Goal: Information Seeking & Learning: Learn about a topic

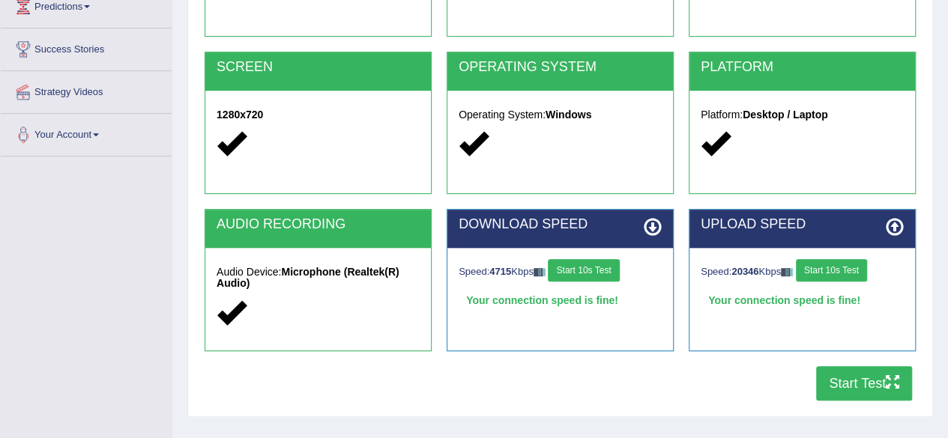
click at [946, 8] on div "Home Exams Exam Requirements System Requirements Test COOKIES Cookies Enabled J…" at bounding box center [560, 115] width 776 height 749
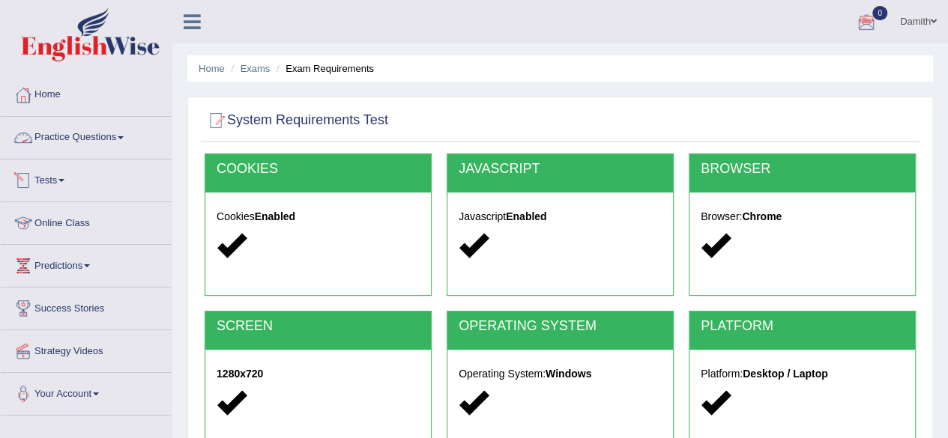
click at [96, 136] on link "Practice Questions" at bounding box center [86, 135] width 171 height 37
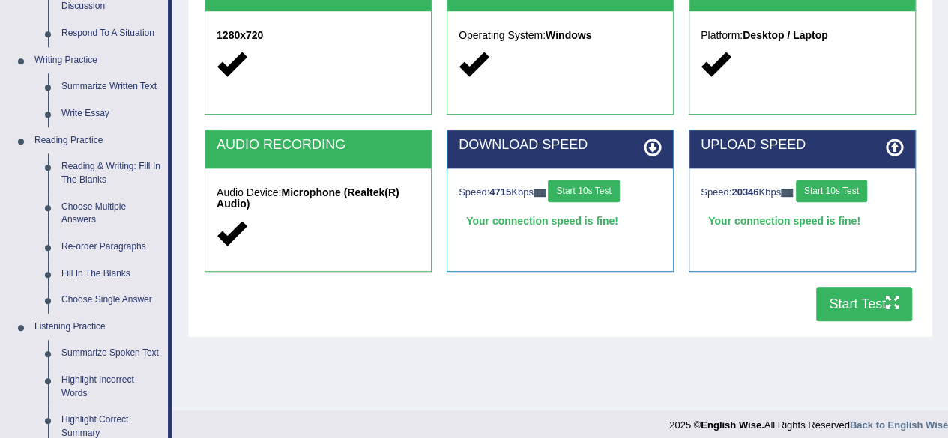
scroll to position [409, 0]
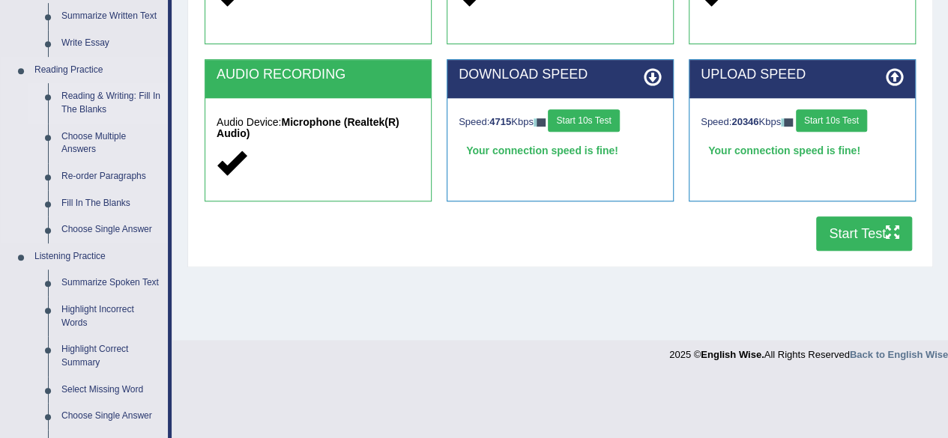
click at [94, 92] on link "Reading & Writing: Fill In The Blanks" at bounding box center [111, 103] width 113 height 40
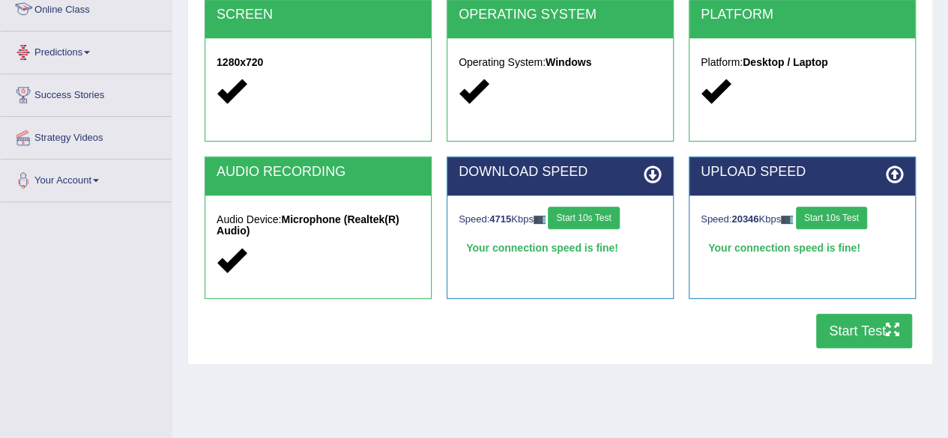
scroll to position [348, 0]
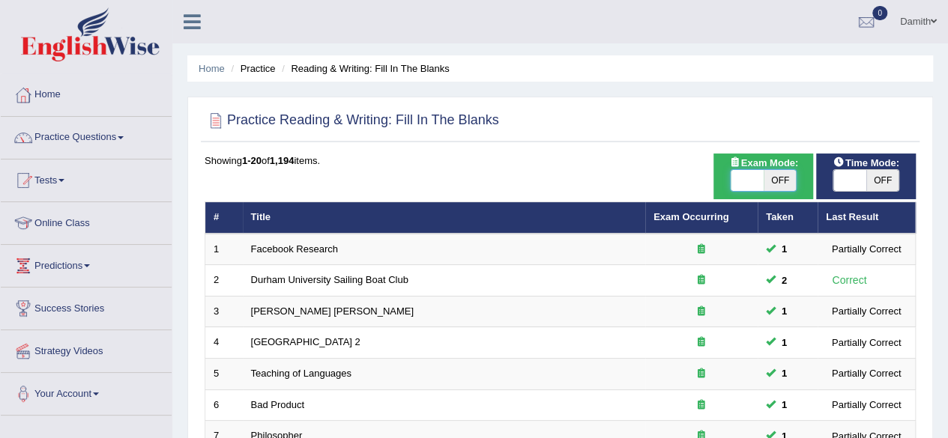
click at [762, 181] on span at bounding box center [747, 180] width 33 height 21
checkbox input "true"
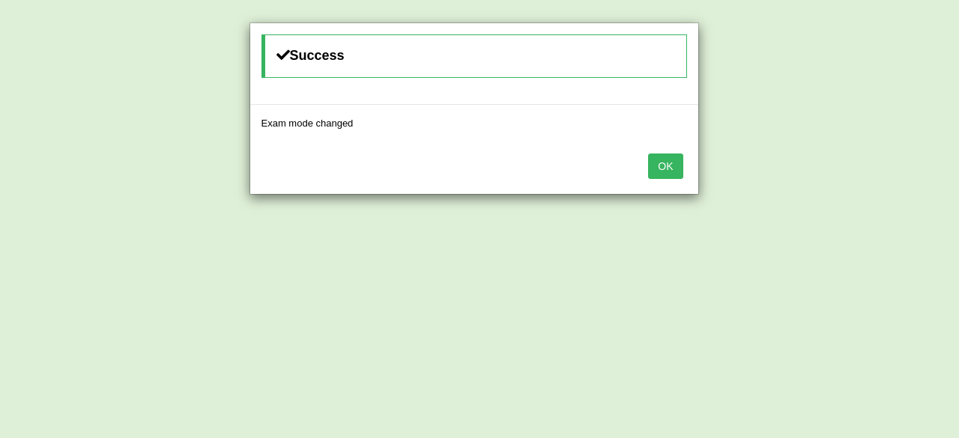
click at [666, 160] on button "OK" at bounding box center [665, 166] width 34 height 25
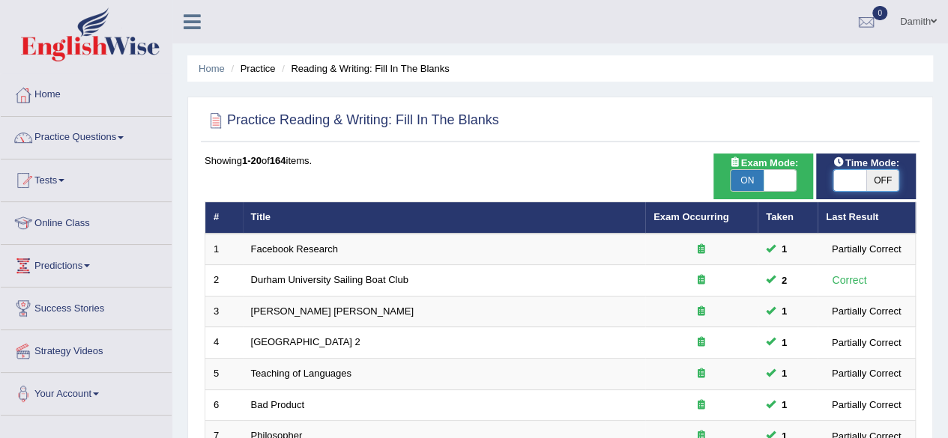
click at [856, 183] on span at bounding box center [849, 180] width 33 height 21
checkbox input "true"
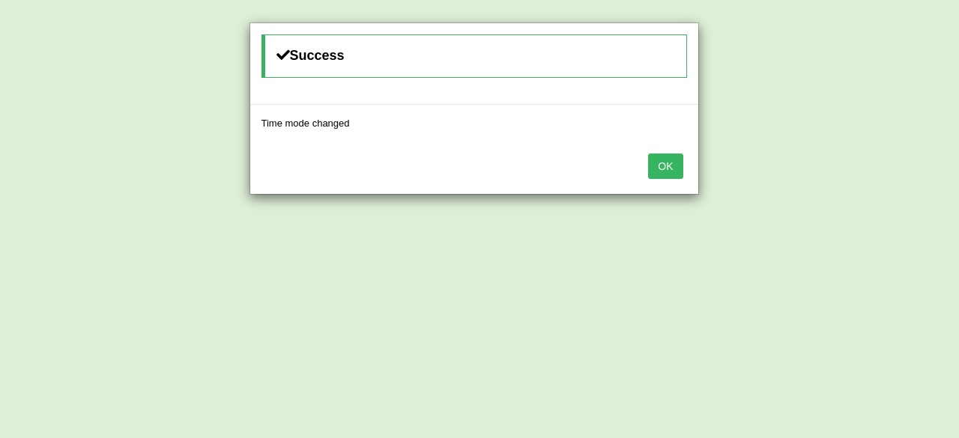
click at [664, 162] on button "OK" at bounding box center [665, 166] width 34 height 25
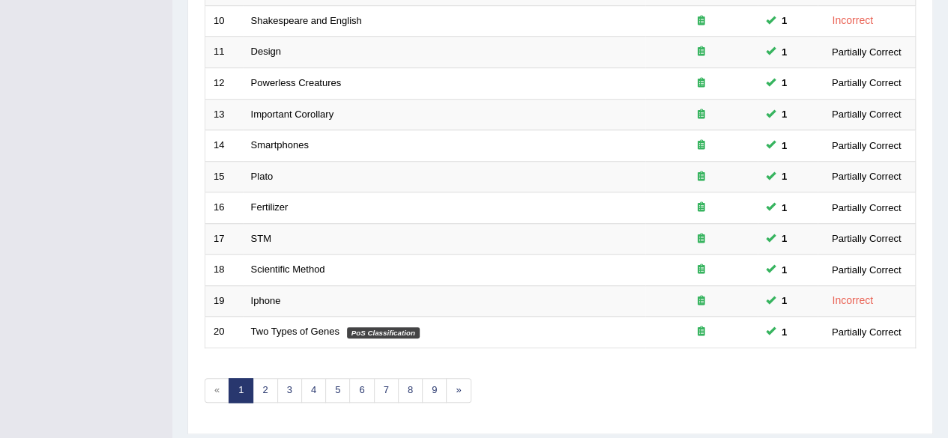
scroll to position [546, 0]
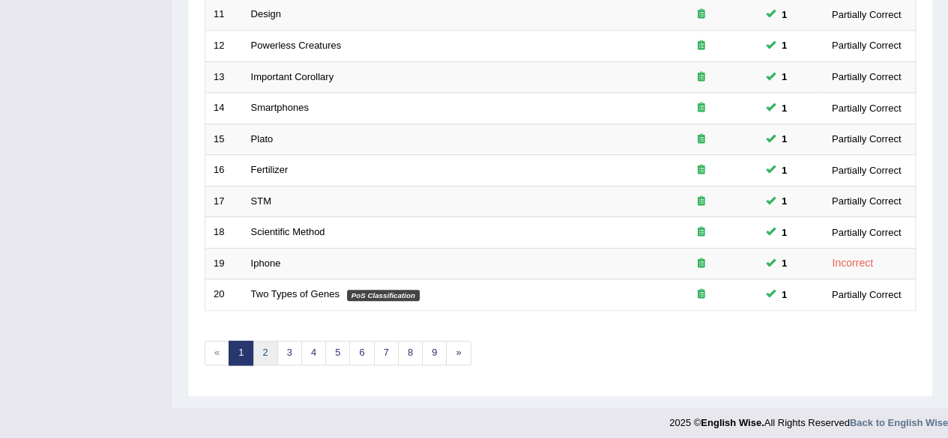
click at [255, 346] on link "2" at bounding box center [265, 353] width 25 height 25
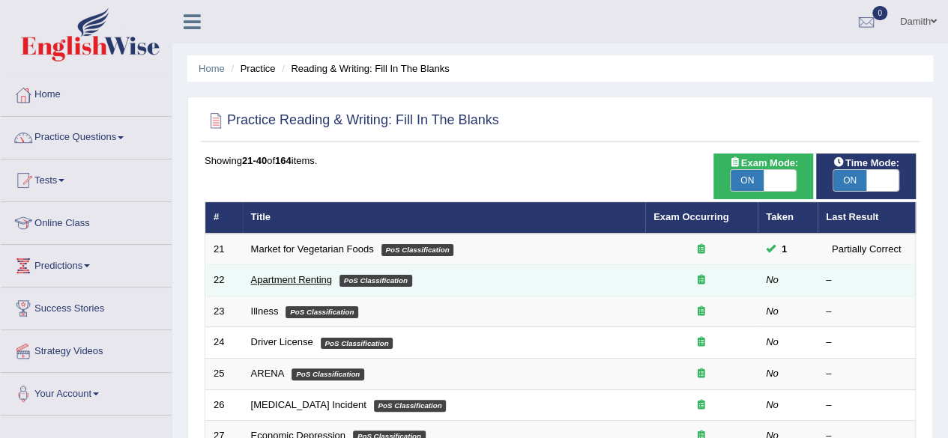
click at [287, 280] on link "Apartment Renting" at bounding box center [291, 279] width 81 height 11
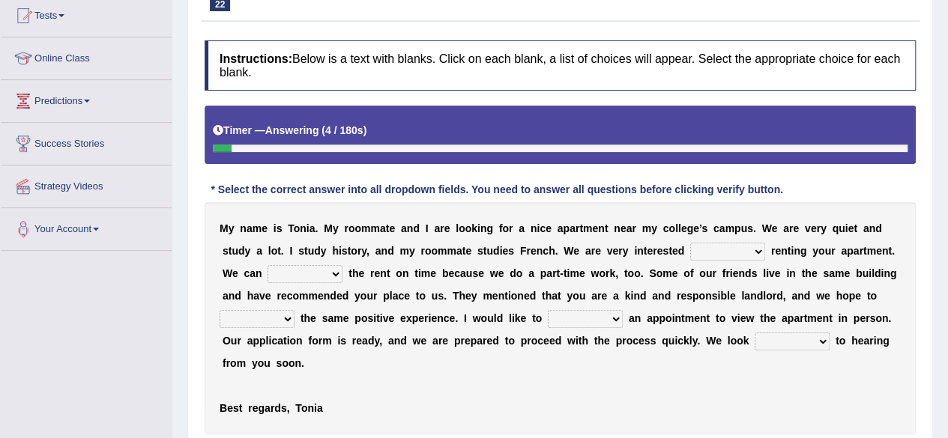
scroll to position [180, 0]
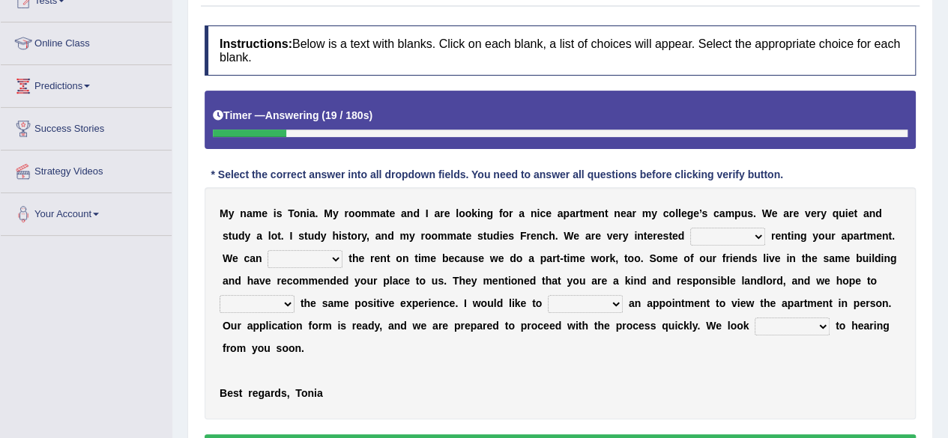
click at [734, 235] on select "for about at in" at bounding box center [727, 237] width 75 height 18
select select "in"
click at [690, 228] on select "for about at in" at bounding box center [727, 237] width 75 height 18
click at [752, 237] on select "for about at in" at bounding box center [727, 237] width 75 height 18
click at [329, 257] on select "afford get pay bring" at bounding box center [305, 259] width 75 height 18
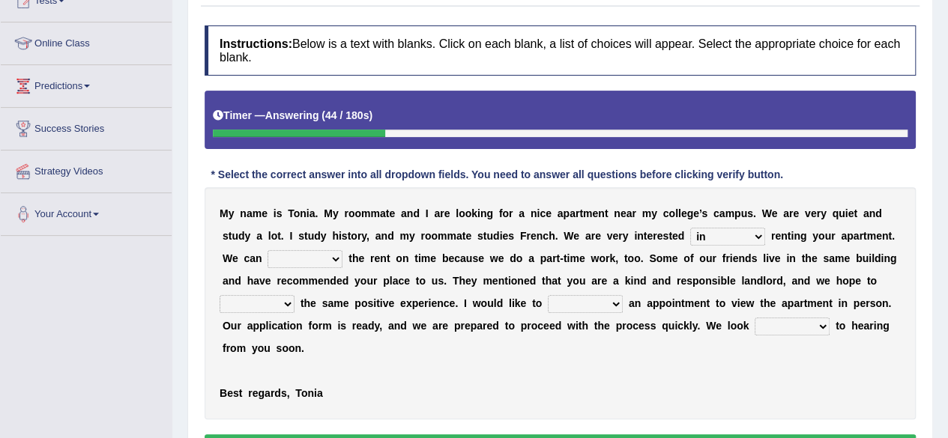
select select "pay"
click at [268, 250] on select "afford get pay bring" at bounding box center [305, 259] width 75 height 18
click at [285, 300] on select "form meet have decide" at bounding box center [257, 304] width 75 height 18
select select "have"
click at [220, 295] on select "form meet have decide" at bounding box center [257, 304] width 75 height 18
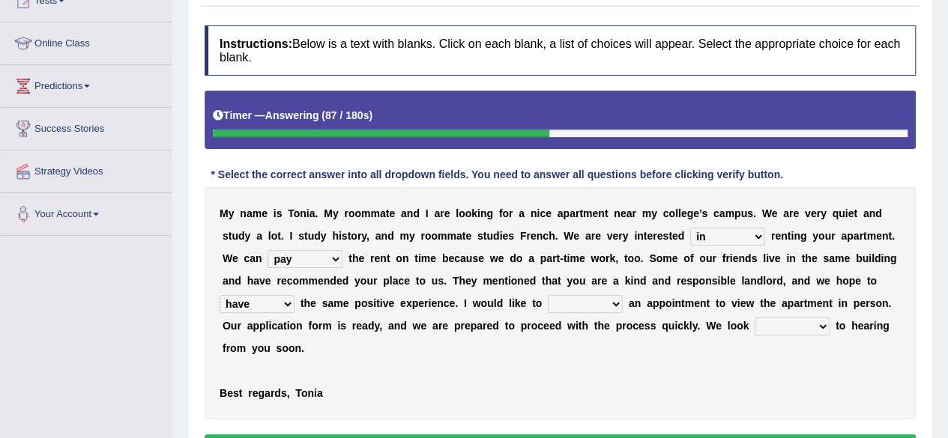
click at [595, 303] on select "own recall revise make" at bounding box center [585, 304] width 75 height 18
select select "make"
click at [548, 295] on select "own recall revise make" at bounding box center [585, 304] width 75 height 18
click at [788, 327] on select "around out in forward" at bounding box center [792, 327] width 75 height 18
select select "forward"
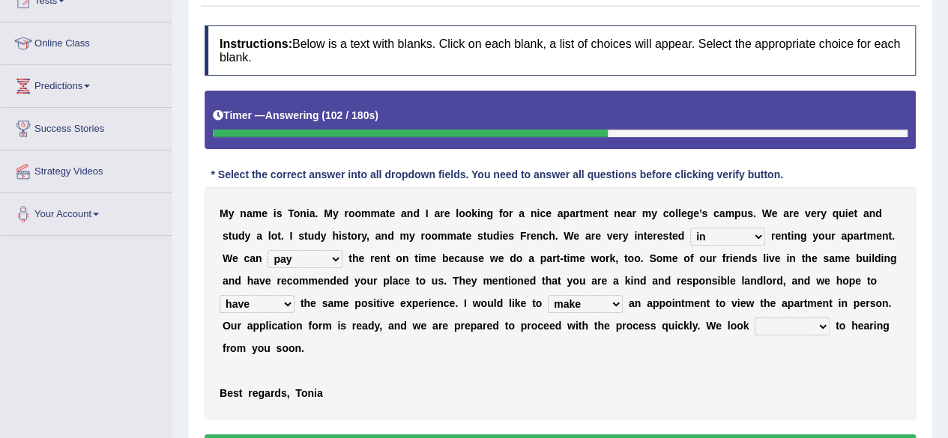
click at [755, 318] on select "around out in forward" at bounding box center [792, 327] width 75 height 18
click at [289, 305] on select "form meet have decide" at bounding box center [257, 304] width 75 height 18
select select "meet"
click at [220, 295] on select "form meet have decide" at bounding box center [257, 304] width 75 height 18
click at [275, 298] on select "form meet have decide" at bounding box center [257, 304] width 75 height 18
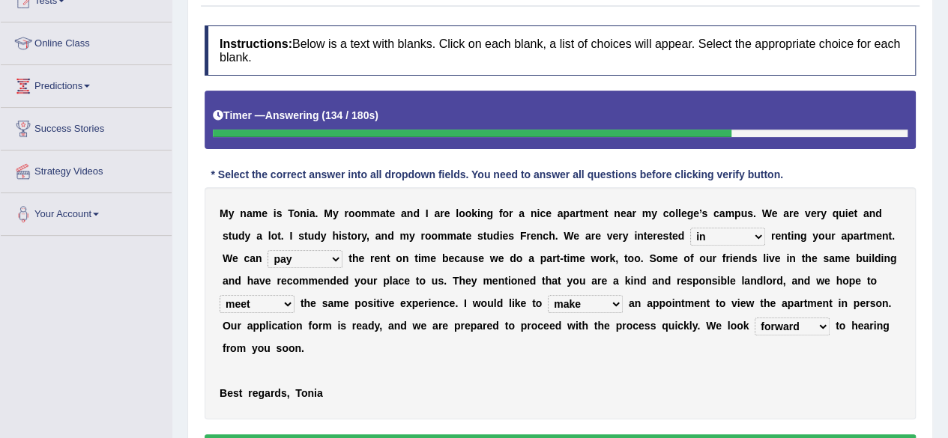
click at [220, 295] on select "form meet have decide" at bounding box center [257, 304] width 75 height 18
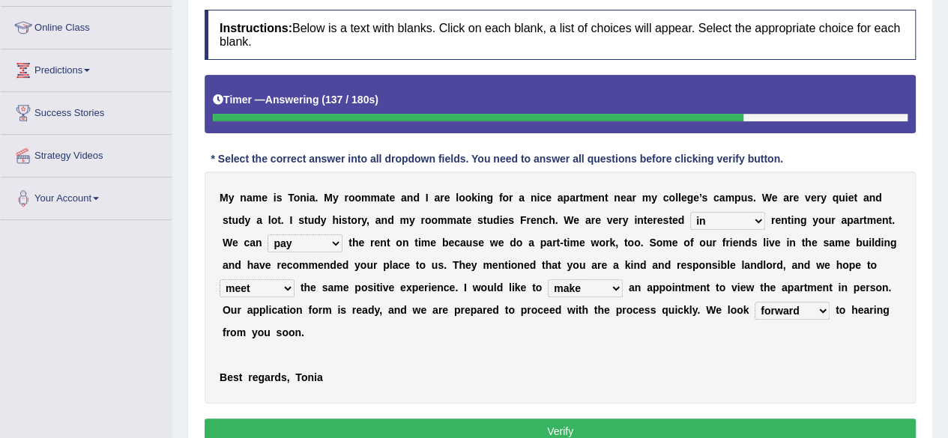
scroll to position [210, 0]
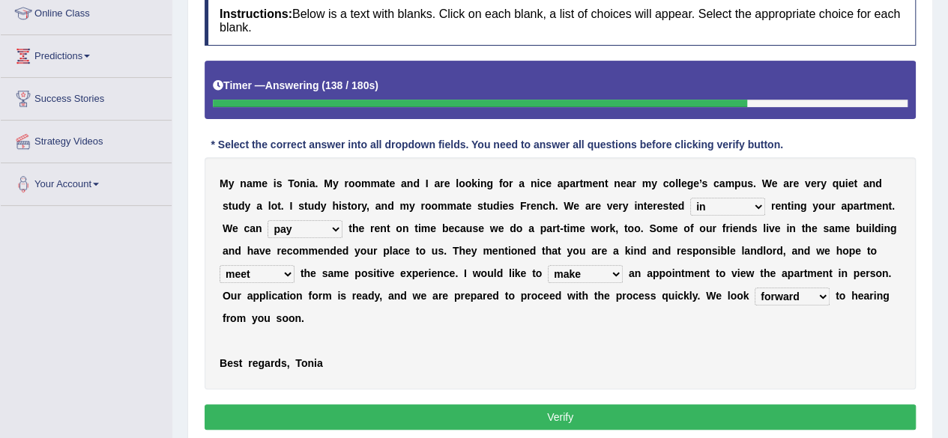
click at [896, 412] on button "Verify" at bounding box center [560, 417] width 711 height 25
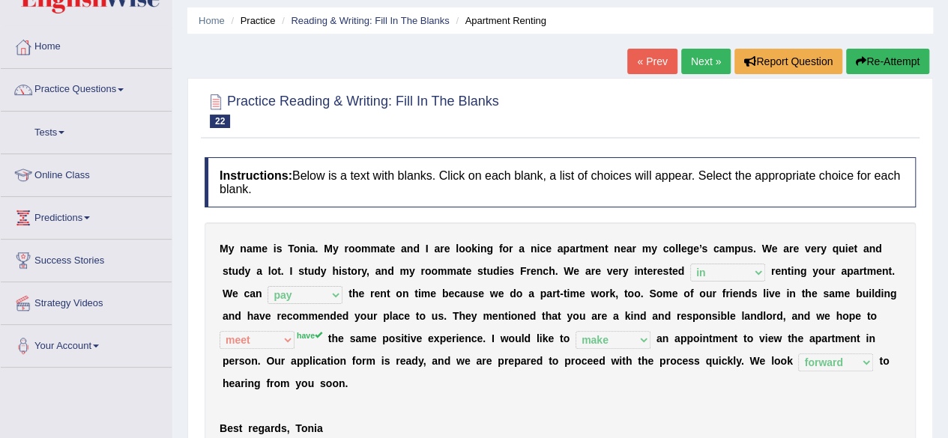
scroll to position [0, 0]
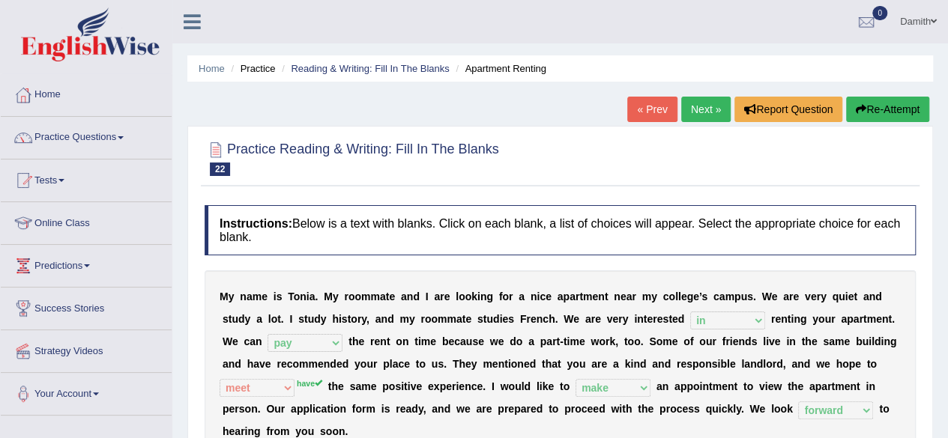
click at [711, 108] on link "Next »" at bounding box center [705, 109] width 49 height 25
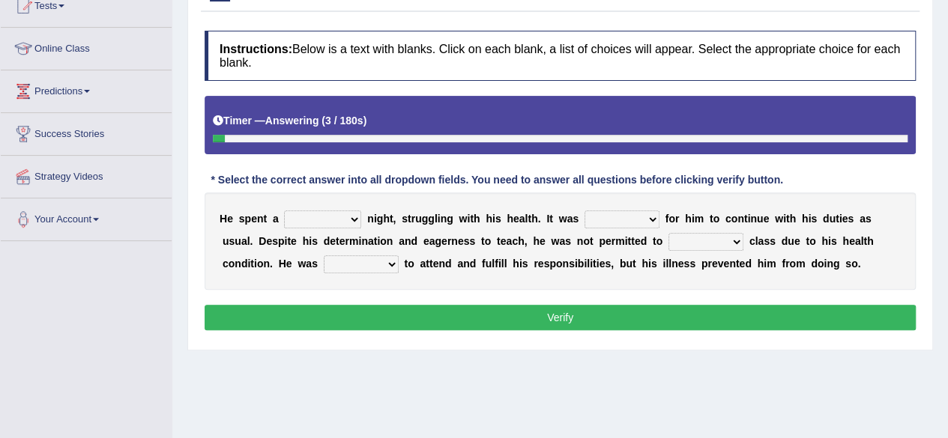
scroll to position [180, 0]
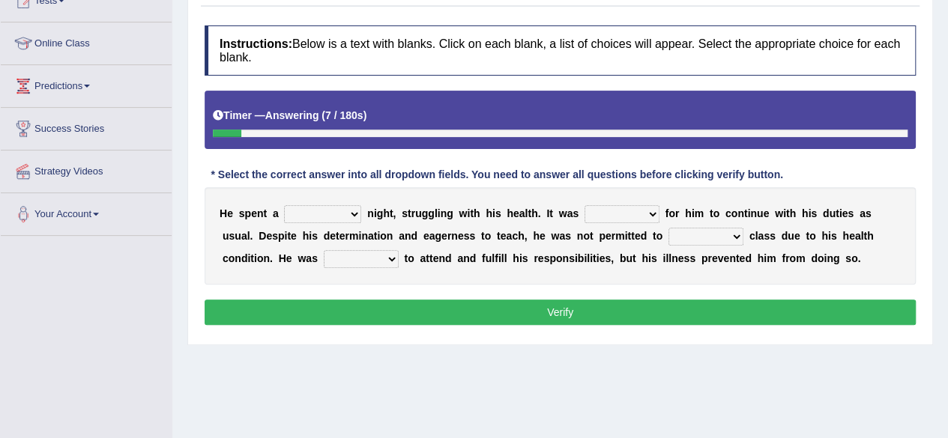
click at [349, 211] on select "cheerful restful meaningful painful" at bounding box center [322, 214] width 77 height 18
click at [284, 205] on select "cheerful restful meaningful painful" at bounding box center [322, 214] width 77 height 18
click at [347, 213] on select "cheerful restful meaningful painful" at bounding box center [322, 214] width 77 height 18
select select "painful"
click at [284, 205] on select "cheerful restful meaningful painful" at bounding box center [322, 214] width 77 height 18
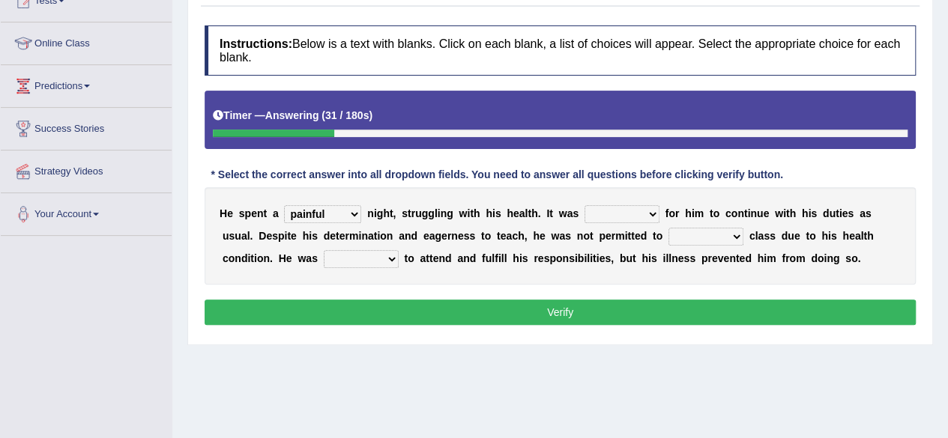
click at [627, 213] on select "enjoyable simple difficult natural" at bounding box center [622, 214] width 75 height 18
select select "difficult"
click at [585, 205] on select "enjoyable simple difficult natural" at bounding box center [622, 214] width 75 height 18
click at [722, 240] on select "teach leave cancel attend" at bounding box center [705, 237] width 75 height 18
select select "attend"
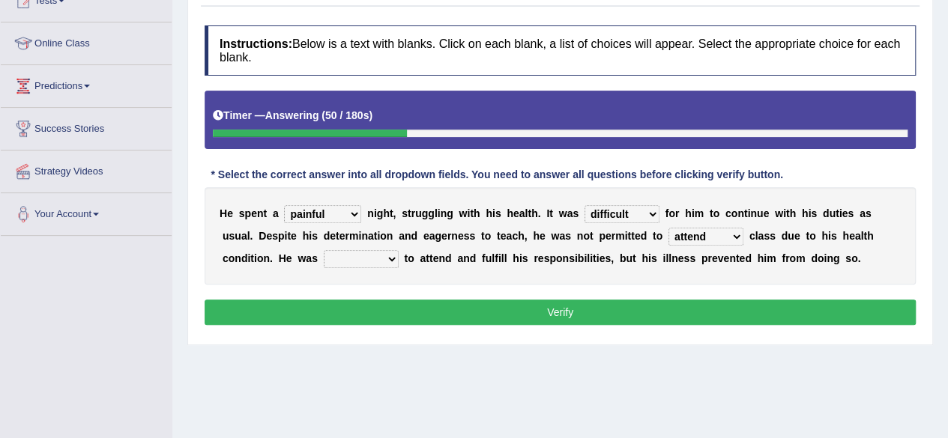
click at [668, 228] on select "teach leave cancel attend" at bounding box center [705, 237] width 75 height 18
click at [372, 257] on select "anxious forced lazy happy" at bounding box center [361, 259] width 75 height 18
select select "happy"
click at [324, 250] on select "anxious forced lazy happy" at bounding box center [361, 259] width 75 height 18
click at [522, 306] on button "Verify" at bounding box center [560, 312] width 711 height 25
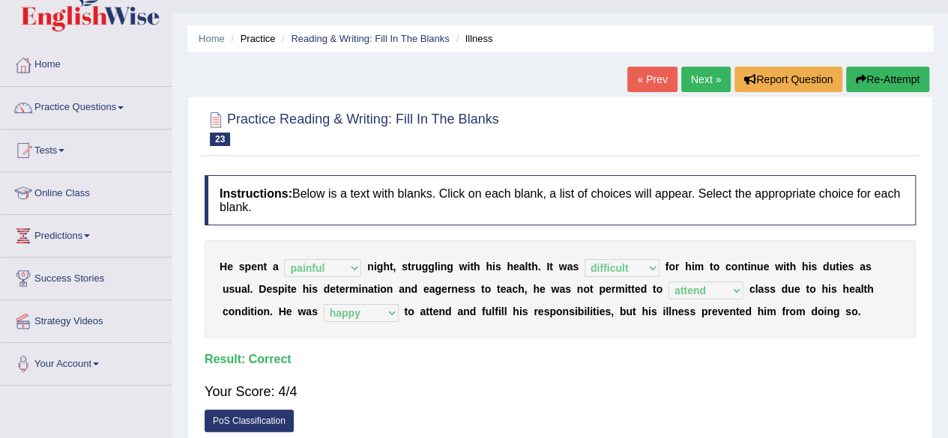
scroll to position [19, 0]
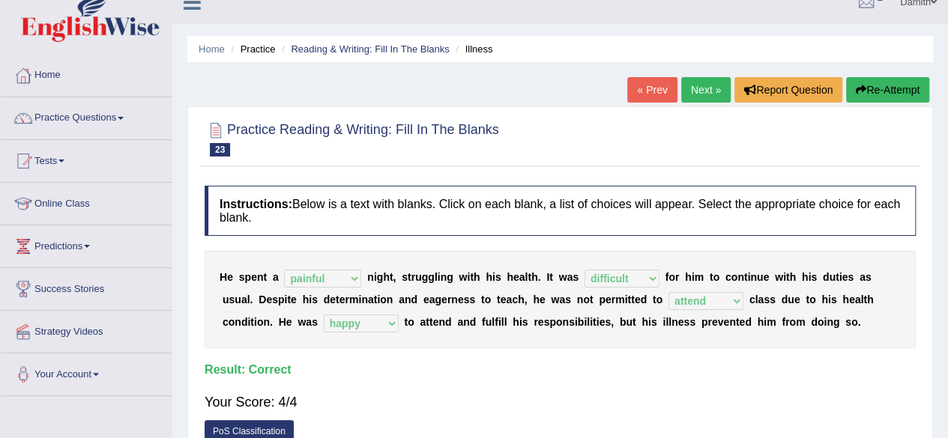
click at [713, 91] on link "Next »" at bounding box center [705, 89] width 49 height 25
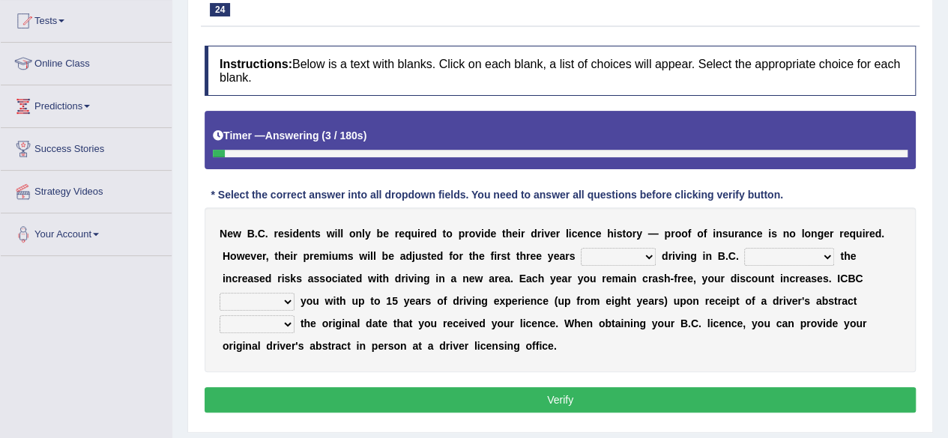
scroll to position [190, 0]
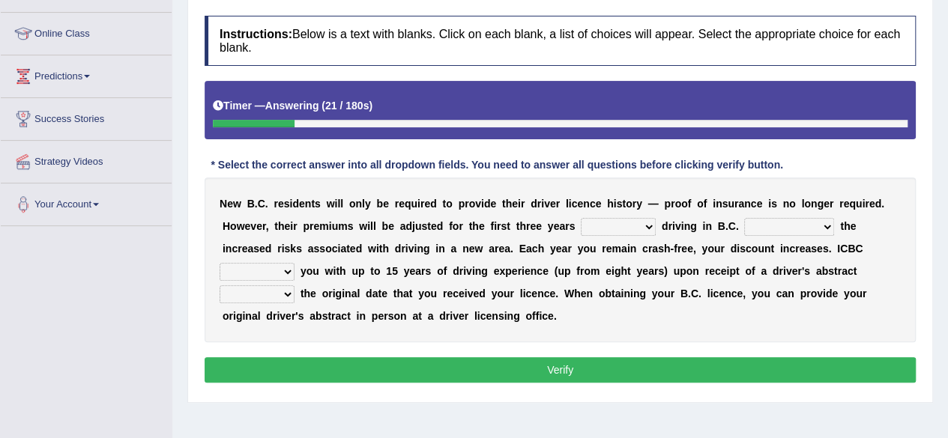
click at [636, 228] on select "within among against of" at bounding box center [618, 227] width 75 height 18
select select "within"
click at [581, 218] on select "within among against of" at bounding box center [618, 227] width 75 height 18
click at [806, 226] on select "depending on as for due to thanks to" at bounding box center [789, 227] width 90 height 18
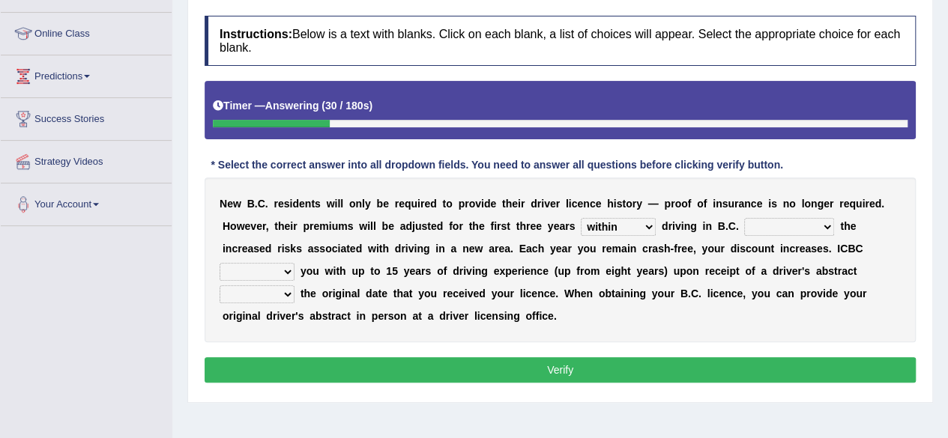
click at [806, 226] on select "depending on as for due to thanks to" at bounding box center [789, 227] width 90 height 18
click at [744, 218] on select "depending on as for due to thanks to" at bounding box center [789, 227] width 90 height 18
click at [776, 220] on select "depending on as for due to thanks to" at bounding box center [789, 227] width 90 height 18
select select "depending on"
click at [744, 218] on select "depending on as for due to thanks to" at bounding box center [789, 227] width 90 height 18
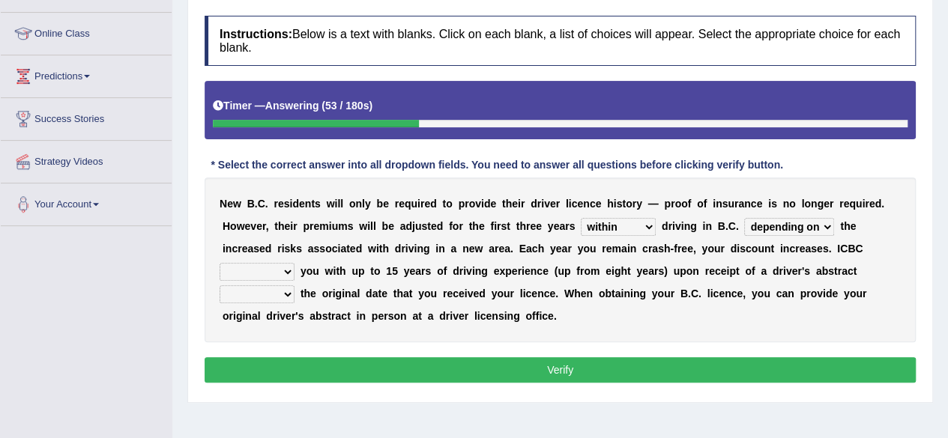
click at [289, 271] on select "credited crediting credit will credit" at bounding box center [257, 272] width 75 height 18
select select "credited"
click at [220, 263] on select "credited crediting credit will credit" at bounding box center [257, 272] width 75 height 18
click at [274, 292] on select "showing show shows shown" at bounding box center [257, 295] width 75 height 18
select select "showing"
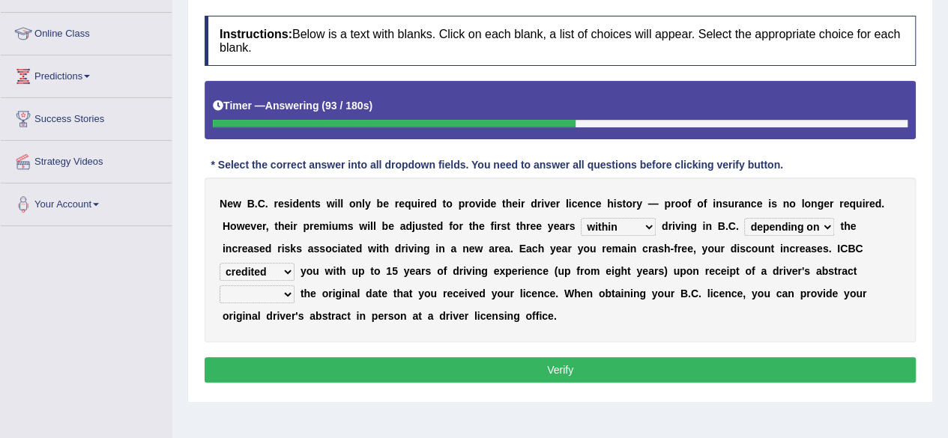
click at [220, 286] on select "showing show shows shown" at bounding box center [257, 295] width 75 height 18
click at [602, 360] on button "Verify" at bounding box center [560, 369] width 711 height 25
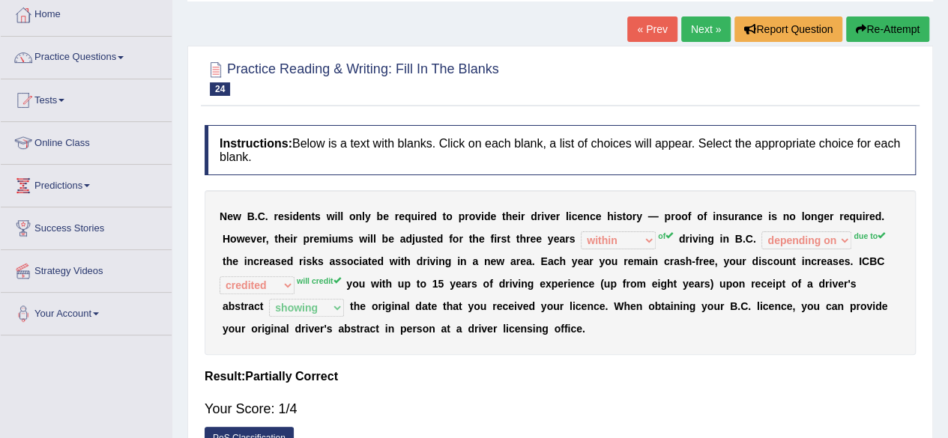
scroll to position [70, 0]
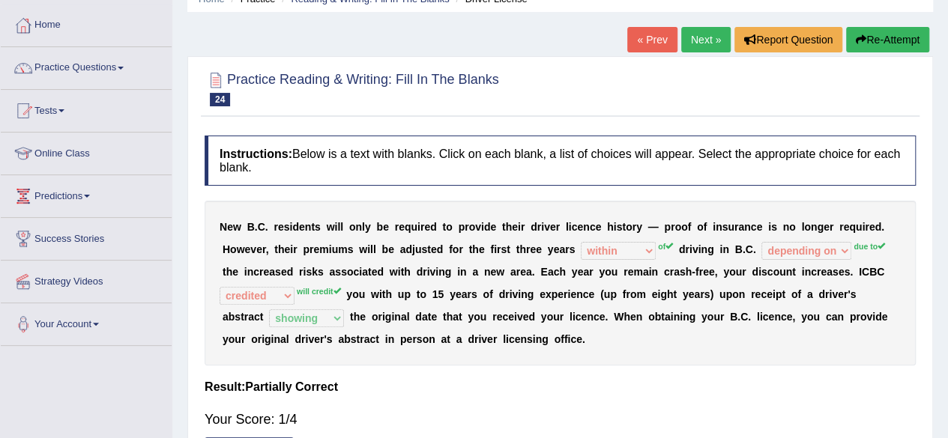
click at [695, 38] on link "Next »" at bounding box center [705, 39] width 49 height 25
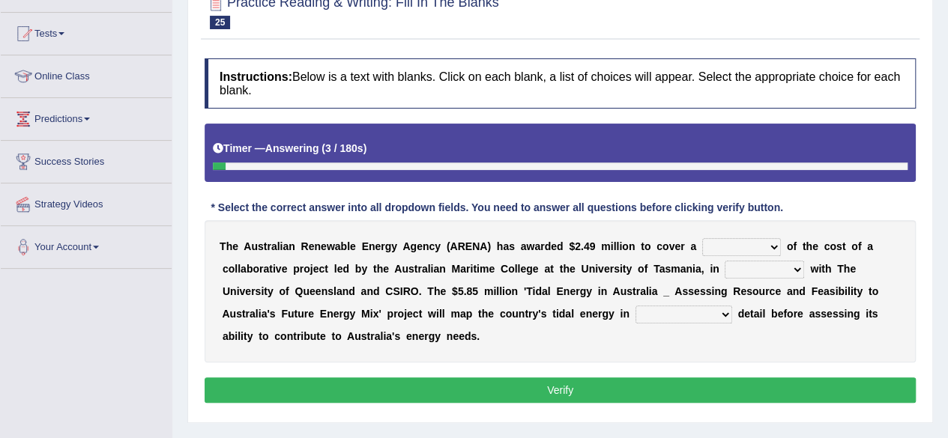
scroll to position [180, 0]
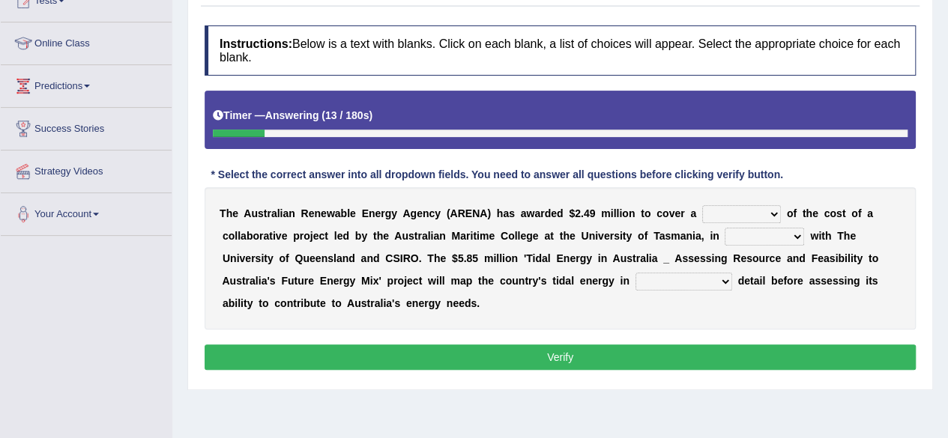
click at [770, 208] on select "wholesome total portion worth" at bounding box center [741, 214] width 79 height 18
select select "total"
click at [702, 205] on select "wholesome total portion worth" at bounding box center [741, 214] width 79 height 18
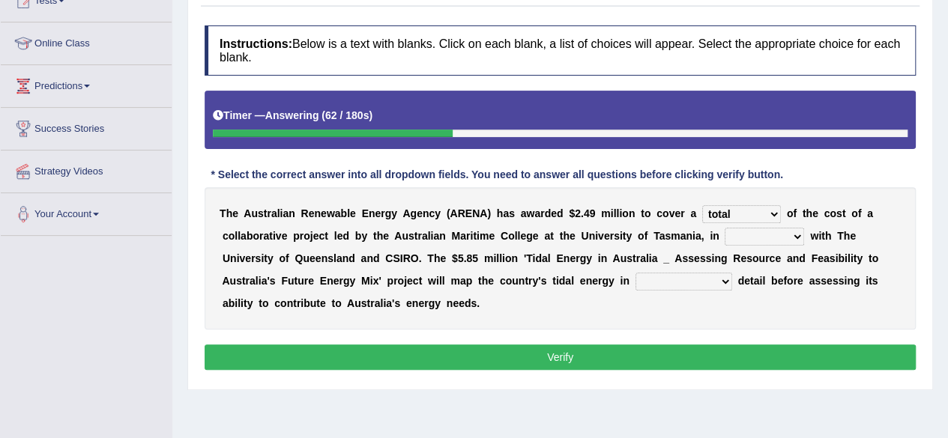
click at [766, 239] on select "disguise contrast partnership revenge" at bounding box center [764, 237] width 79 height 18
select select "partnership"
click at [725, 228] on select "disguise contrast partnership revenge" at bounding box center [764, 237] width 79 height 18
click at [689, 283] on select "unexpected unforgiven universal unprecedented" at bounding box center [683, 282] width 97 height 18
select select "unexpected"
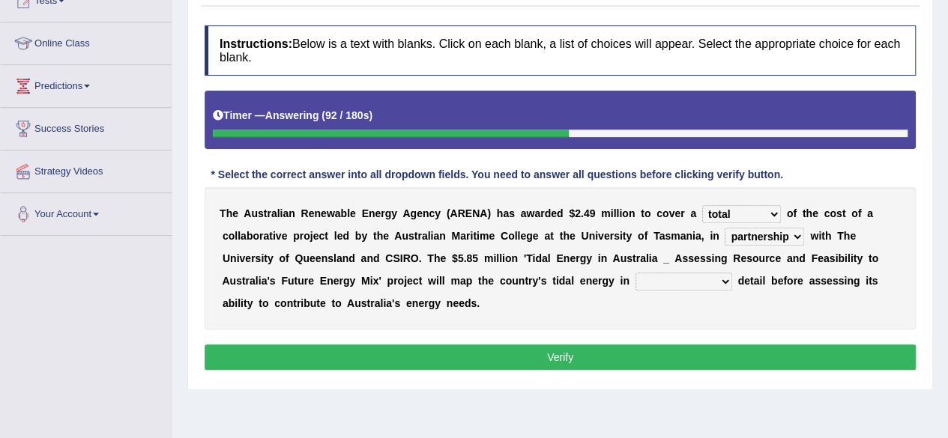
click at [635, 273] on select "unexpected unforgiven universal unprecedented" at bounding box center [683, 282] width 97 height 18
click at [680, 353] on button "Verify" at bounding box center [560, 357] width 711 height 25
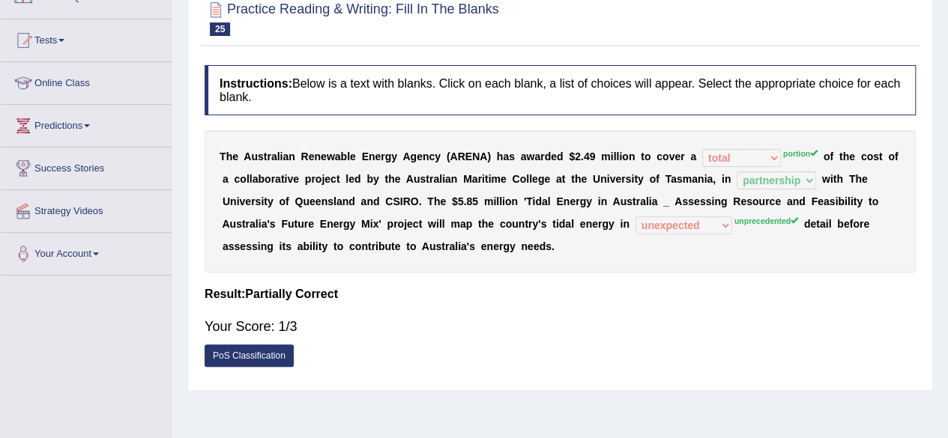
scroll to position [70, 0]
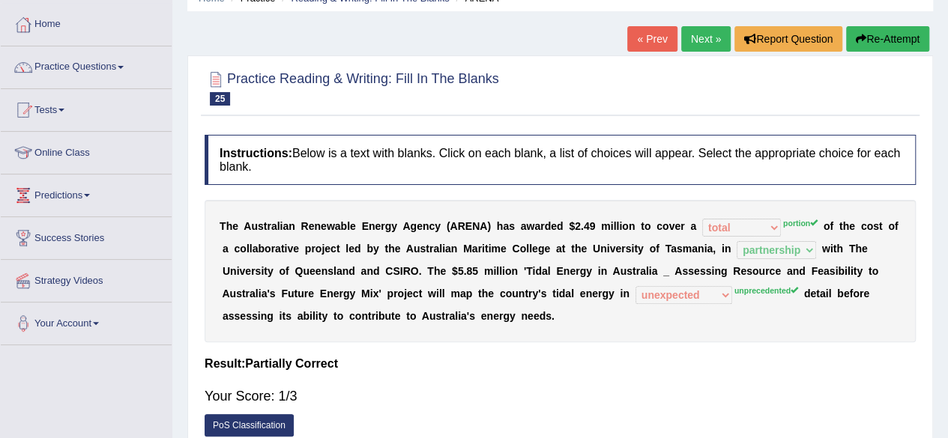
click at [698, 41] on link "Next »" at bounding box center [705, 38] width 49 height 25
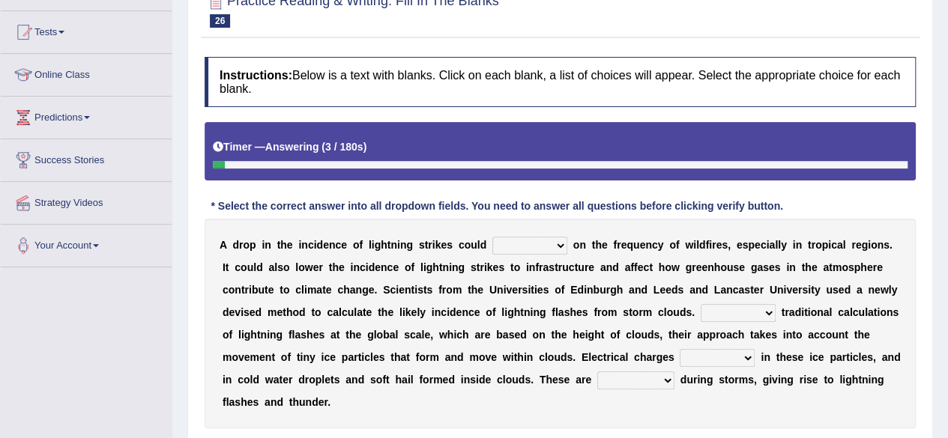
scroll to position [150, 0]
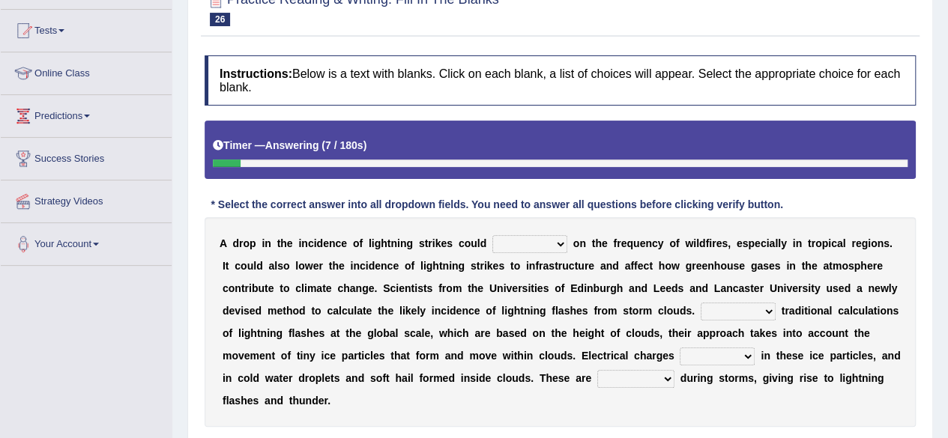
click at [552, 244] on select "dwell focus impact depend" at bounding box center [529, 244] width 75 height 18
click at [492, 235] on select "dwell focus impact depend" at bounding box center [529, 244] width 75 height 18
click at [558, 241] on select "dwell focus impact depend" at bounding box center [529, 244] width 75 height 18
select select "depend"
click at [492, 235] on select "dwell focus impact depend" at bounding box center [529, 244] width 75 height 18
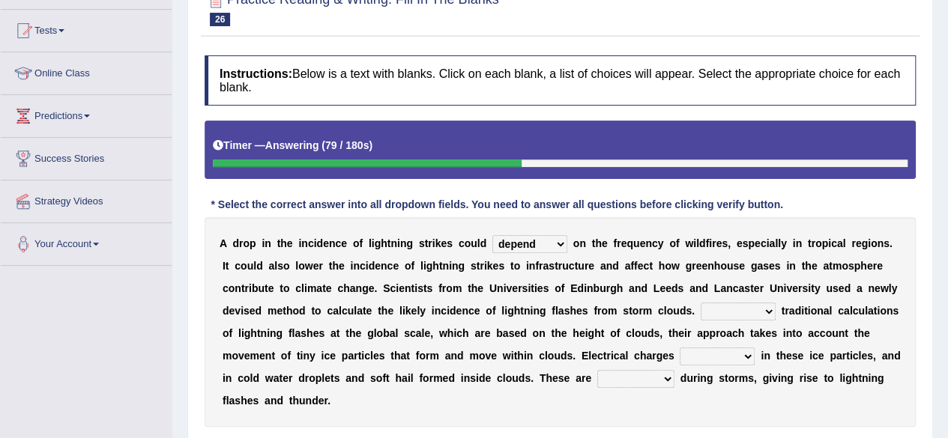
click at [736, 320] on div "A d r o p i n t h e i n c i d e n c e o f l i g h t n i n g s t r i k e s c o u…" at bounding box center [560, 322] width 711 height 210
click at [766, 307] on select "Unlike Unless Except Besides" at bounding box center [738, 312] width 75 height 18
select select "Unlike"
click at [701, 303] on select "Unlike Unless Except Besides" at bounding box center [738, 312] width 75 height 18
click at [741, 355] on select "run off build up mess up zoom in" at bounding box center [717, 357] width 75 height 18
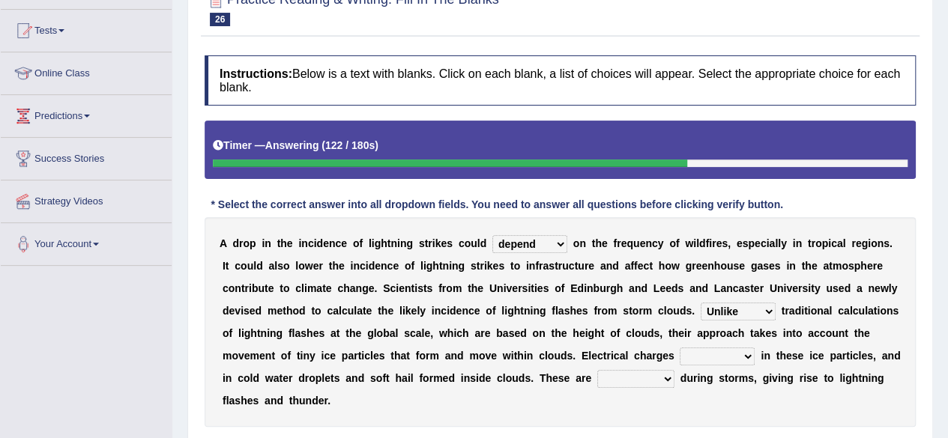
select select "build up"
click at [680, 348] on select "run off build up mess up zoom in" at bounding box center [717, 357] width 75 height 18
click at [655, 376] on select "collected diverted rounded discharged" at bounding box center [635, 379] width 77 height 18
click at [597, 370] on select "collected diverted rounded discharged" at bounding box center [635, 379] width 77 height 18
click at [635, 383] on select "collected diverted rounded discharged" at bounding box center [635, 379] width 77 height 18
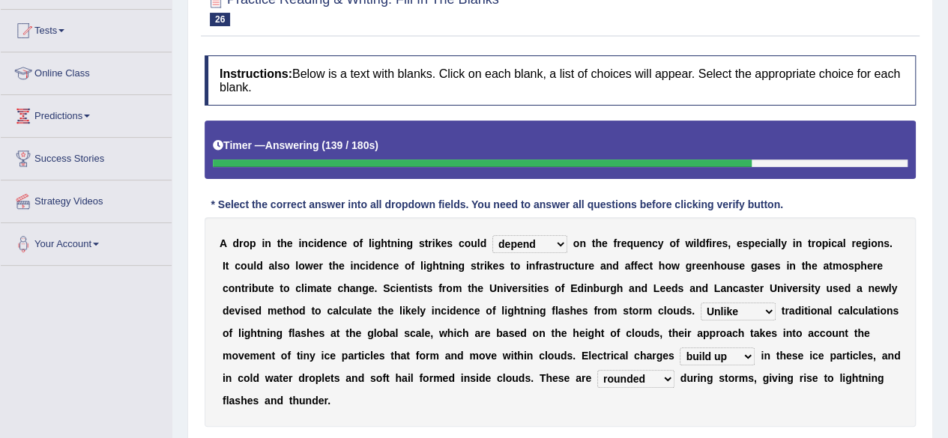
select select "diverted"
click at [597, 370] on select "collected diverted rounded discharged" at bounding box center [635, 379] width 77 height 18
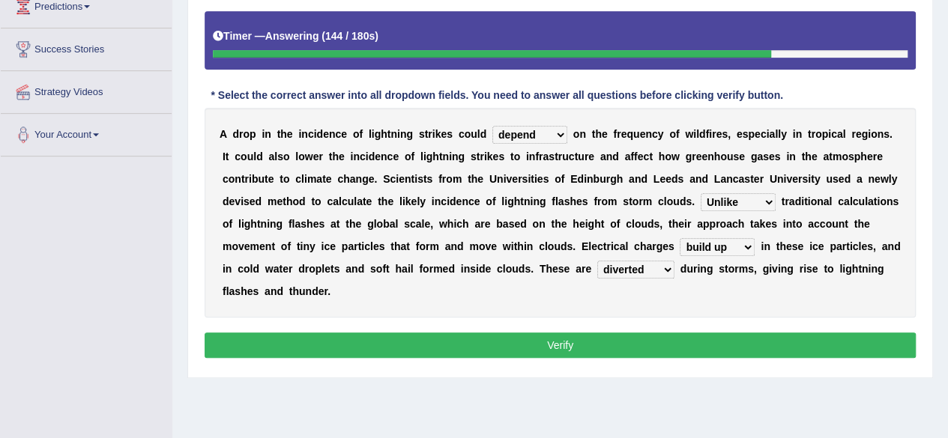
scroll to position [289, 0]
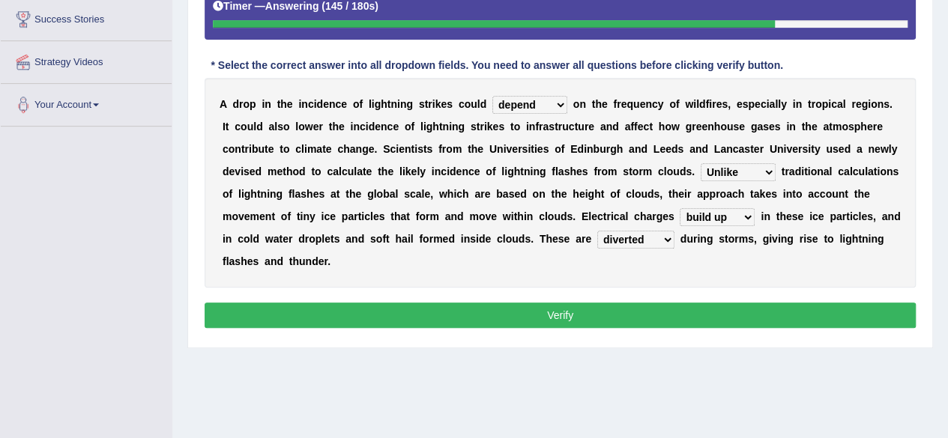
click at [863, 317] on button "Verify" at bounding box center [560, 315] width 711 height 25
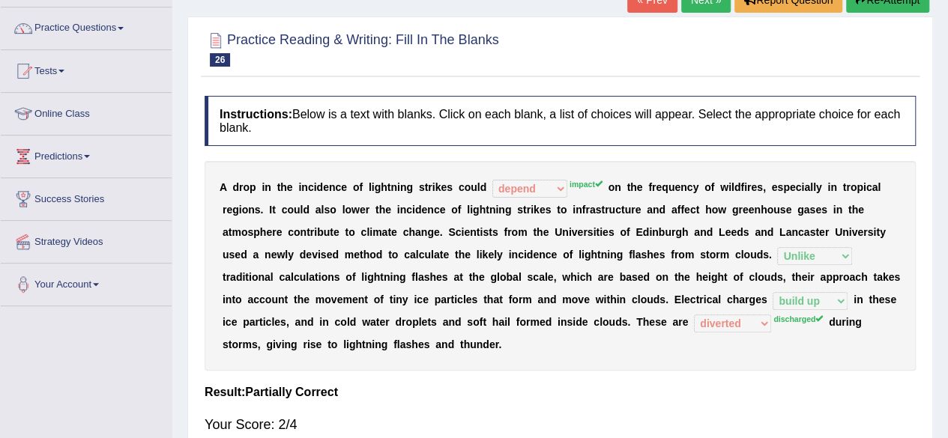
scroll to position [79, 0]
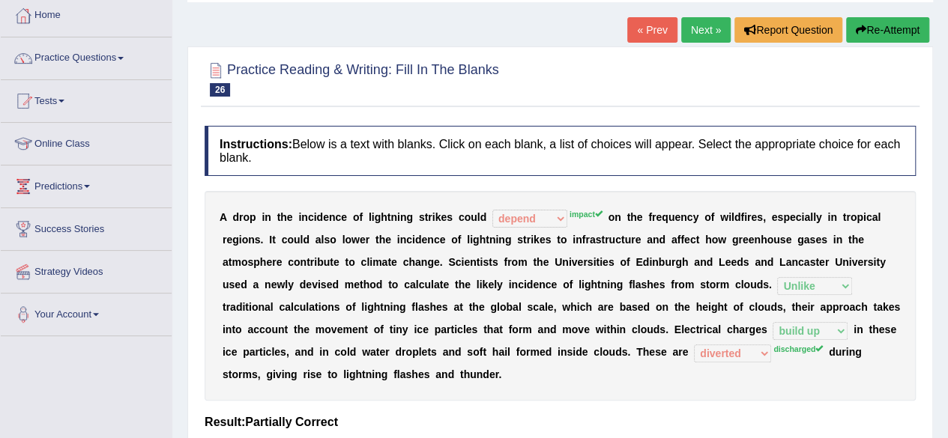
click at [701, 31] on link "Next »" at bounding box center [705, 29] width 49 height 25
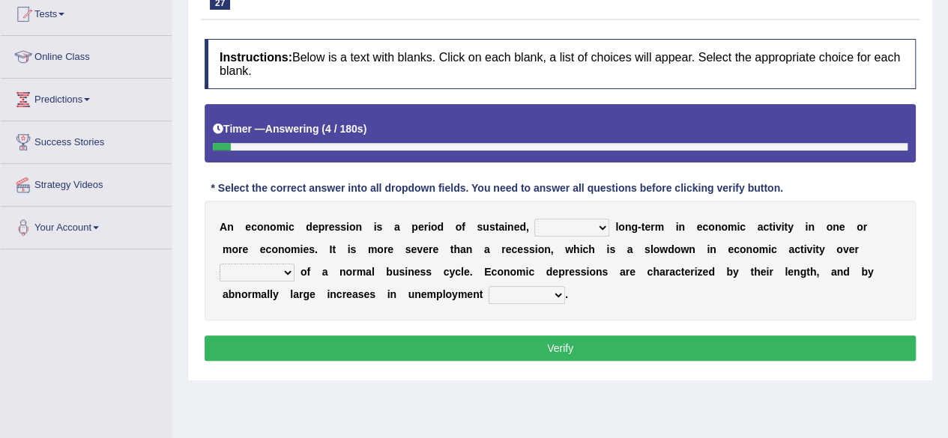
scroll to position [180, 0]
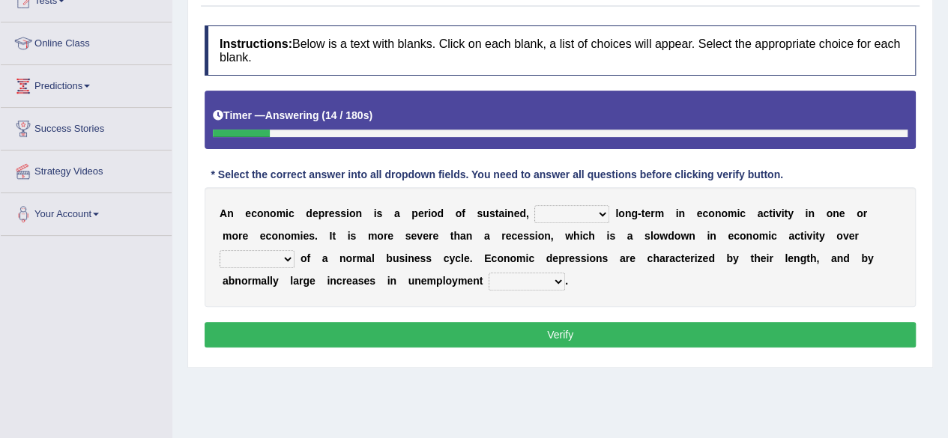
click at [563, 217] on select "variation promotion downturn reduction" at bounding box center [571, 214] width 75 height 18
select select "variation"
click at [534, 205] on select "variation promotion downturn reduction" at bounding box center [571, 214] width 75 height 18
click at [276, 256] on select "an era the course a tally the year" at bounding box center [257, 259] width 75 height 18
select select "the year"
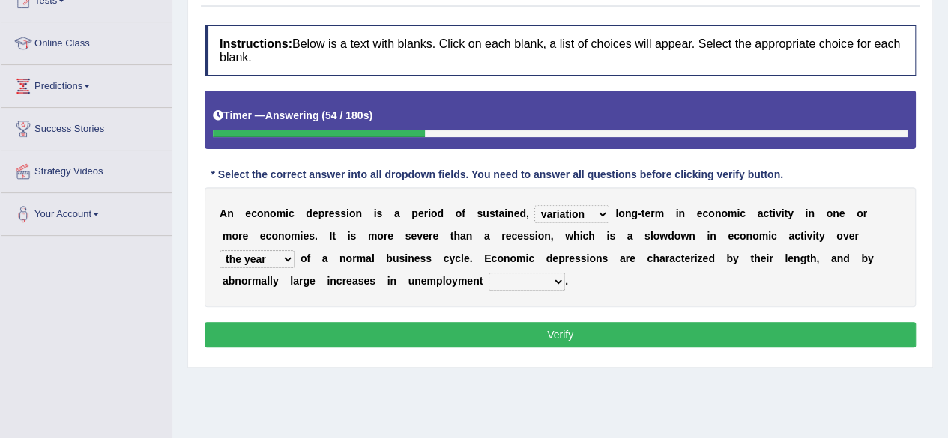
click at [220, 250] on select "an era the course a tally the year" at bounding box center [257, 259] width 75 height 18
click at [542, 281] on select "calculation bias ratio rate" at bounding box center [527, 282] width 76 height 18
select select "rate"
click at [489, 273] on select "calculation bias ratio rate" at bounding box center [527, 282] width 76 height 18
click at [576, 209] on select "variation promotion downturn reduction" at bounding box center [571, 214] width 75 height 18
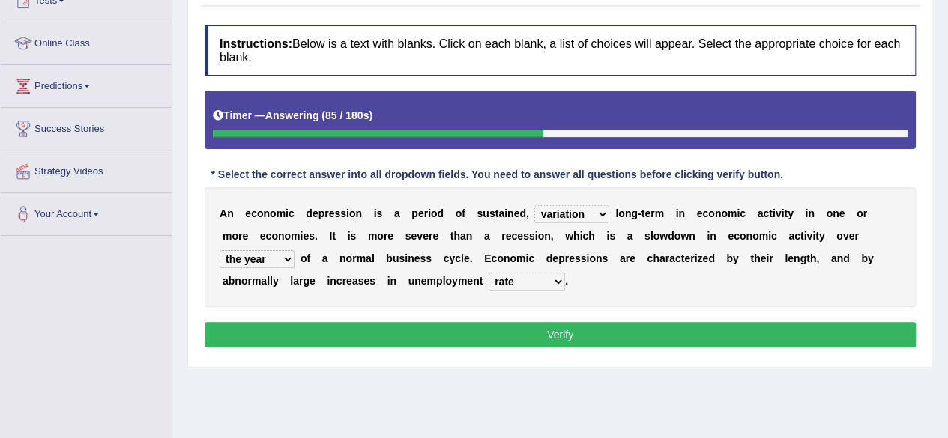
click at [598, 193] on div "A n e c o n o m i c d e p r e s s i o n i s a p e r i o d o f s u s t a i n e d…" at bounding box center [560, 247] width 711 height 120
click at [274, 256] on select "an era the course a tally the year" at bounding box center [257, 259] width 75 height 18
click at [479, 335] on button "Verify" at bounding box center [560, 334] width 711 height 25
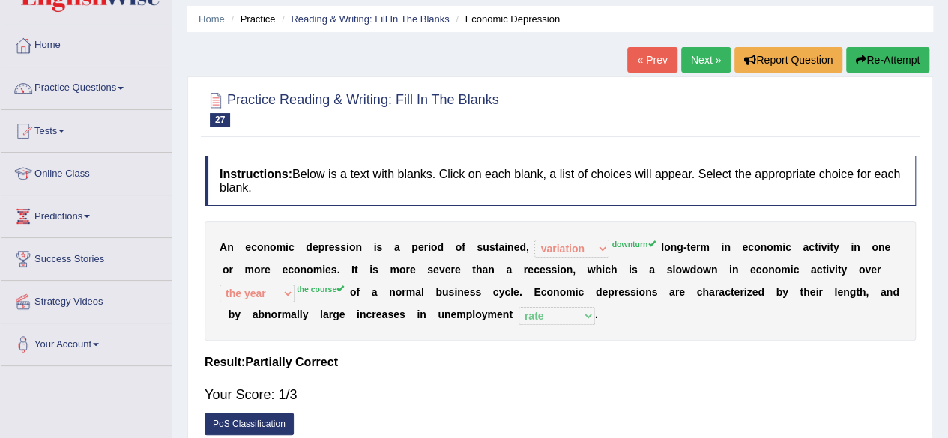
scroll to position [0, 0]
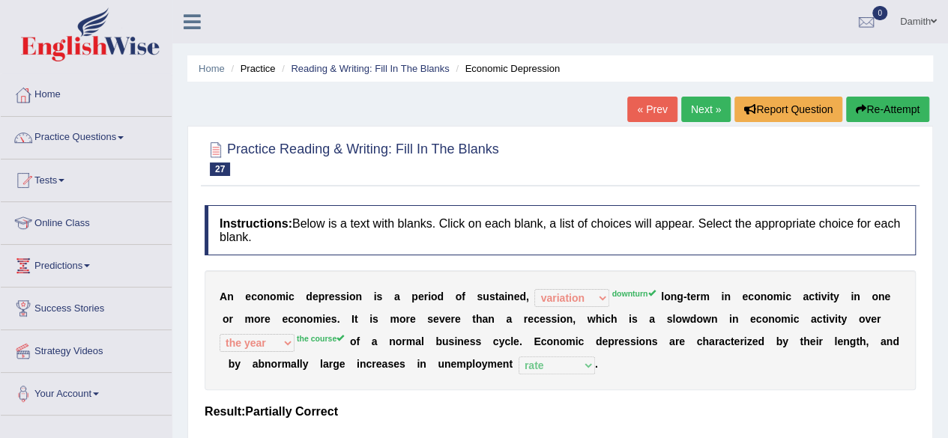
click at [696, 112] on link "Next »" at bounding box center [705, 109] width 49 height 25
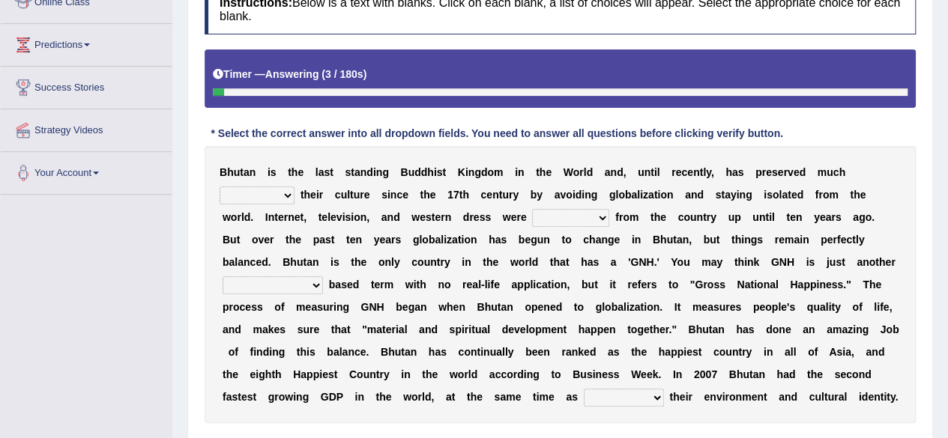
scroll to position [229, 0]
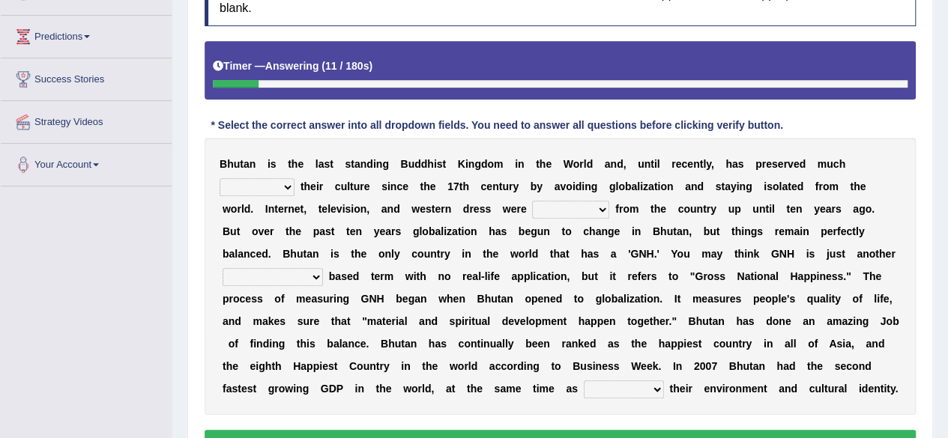
click at [285, 188] on select "of about to for" at bounding box center [257, 187] width 75 height 18
select select "of"
click at [220, 178] on select "of about to for" at bounding box center [257, 187] width 75 height 18
click at [578, 206] on select "summoned observed displayed banned" at bounding box center [570, 210] width 77 height 18
select select "banned"
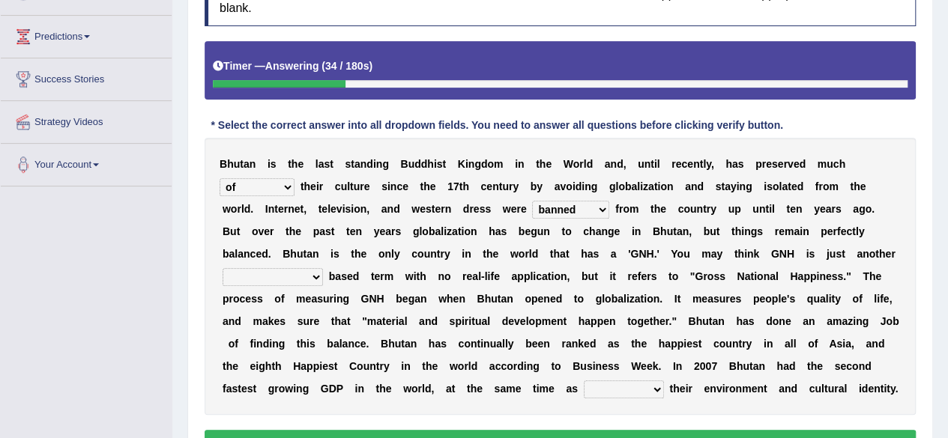
click at [532, 201] on select "summoned observed displayed banned" at bounding box center [570, 210] width 77 height 18
click at [309, 273] on select "statistically barely overwhelmingly roughly" at bounding box center [273, 277] width 100 height 18
select select "barely"
click at [223, 268] on select "statistically barely overwhelmingly roughly" at bounding box center [273, 277] width 100 height 18
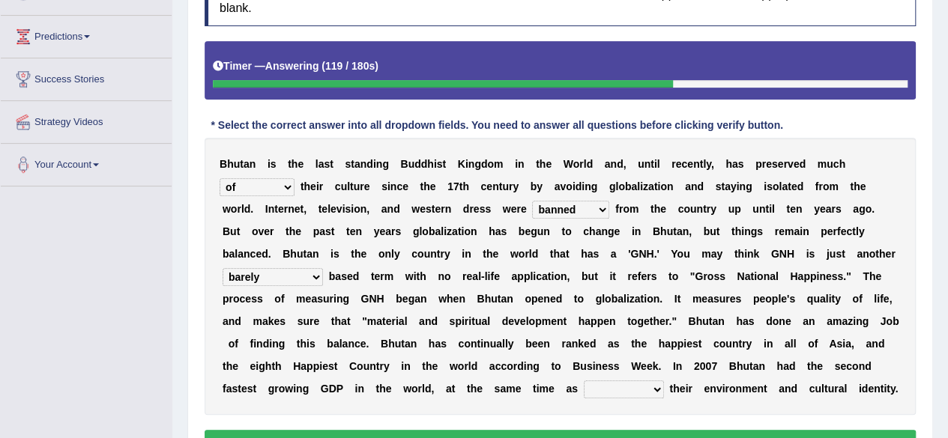
click at [647, 387] on select "demeaning intruding maintaining mourning" at bounding box center [624, 390] width 80 height 18
select select "maintaining"
click at [584, 381] on select "demeaning intruding maintaining mourning" at bounding box center [624, 390] width 80 height 18
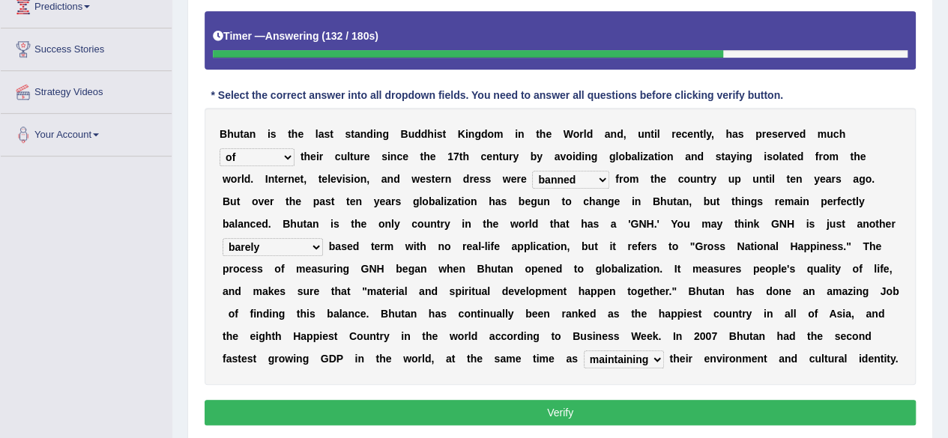
scroll to position [289, 0]
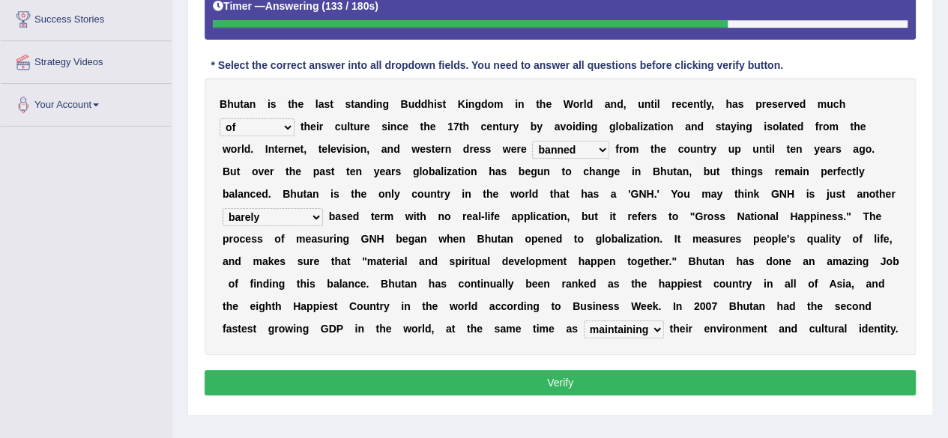
click at [887, 381] on button "Verify" at bounding box center [560, 382] width 711 height 25
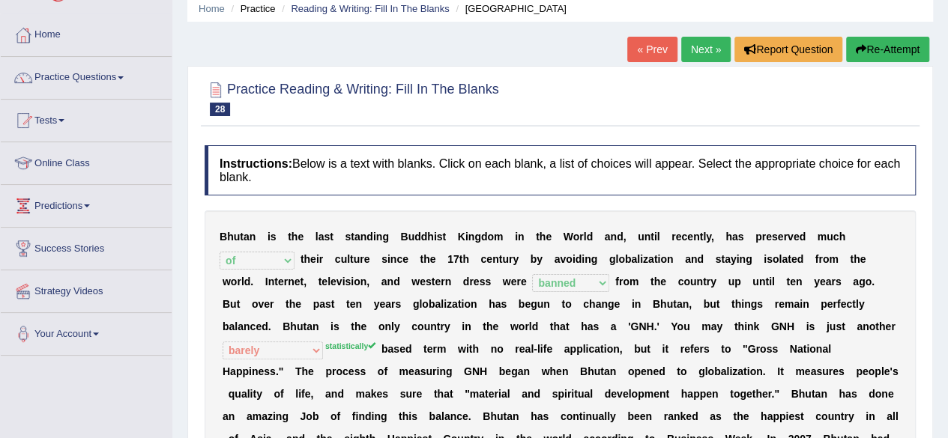
scroll to position [0, 0]
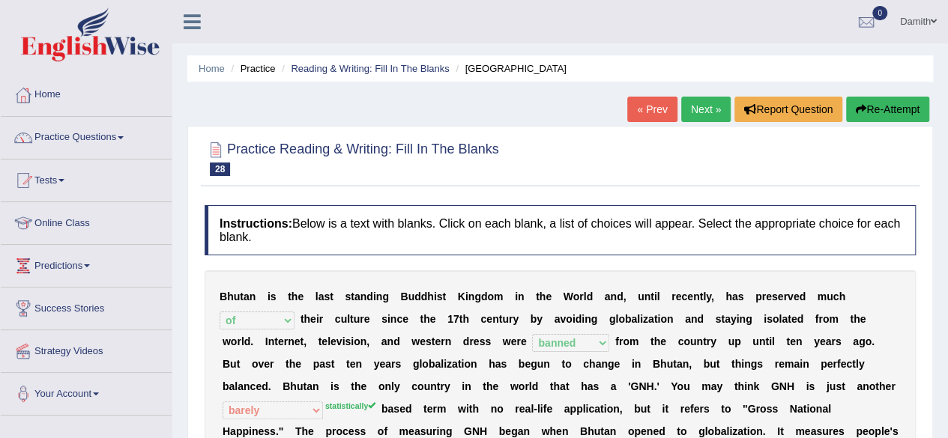
click at [706, 103] on link "Next »" at bounding box center [705, 109] width 49 height 25
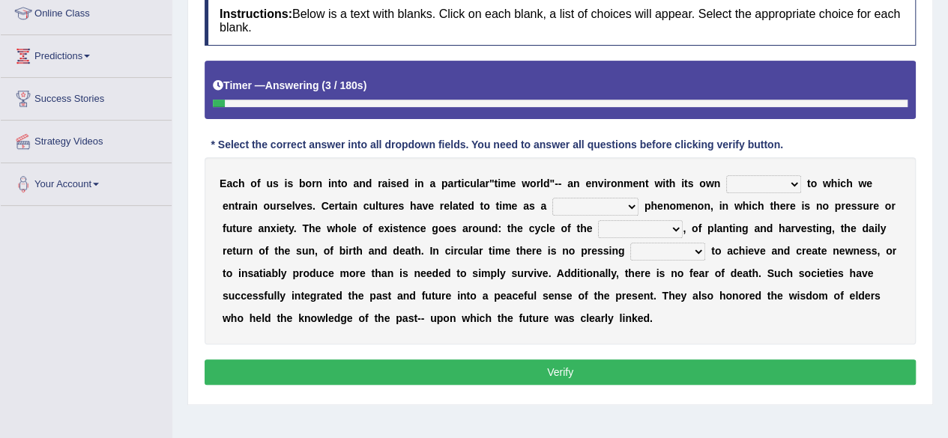
scroll to position [240, 0]
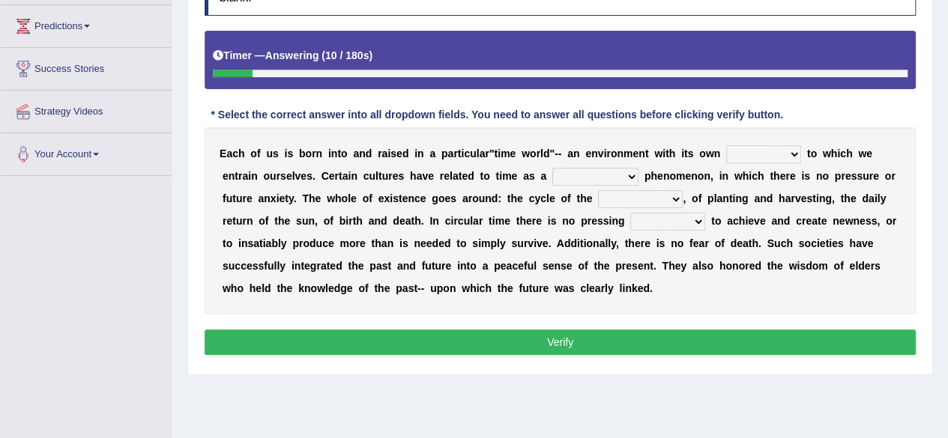
click at [760, 155] on select "area shape rhythm inclination" at bounding box center [763, 154] width 75 height 18
select select "area"
click at [726, 145] on select "area shape rhythm inclination" at bounding box center [763, 154] width 75 height 18
click at [615, 175] on select "cyclical conventional recycling cylindrical" at bounding box center [595, 177] width 86 height 18
select select "conventional"
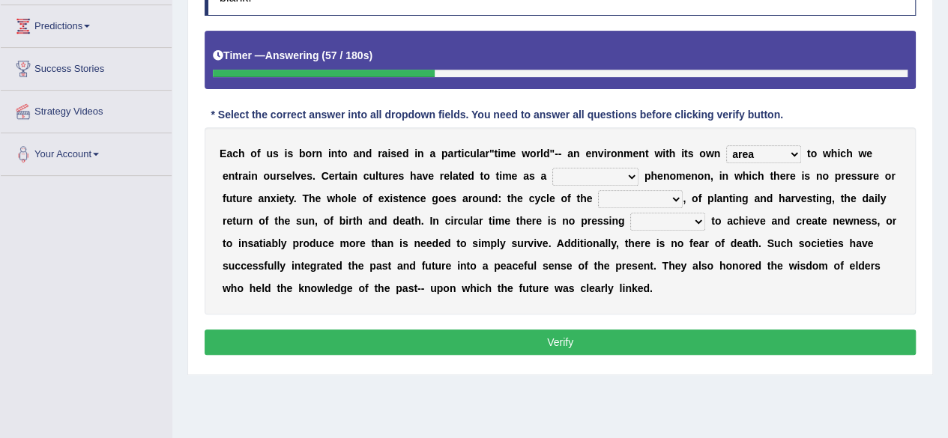
click at [552, 168] on select "cyclical conventional recycling cylindrical" at bounding box center [595, 177] width 86 height 18
click at [663, 198] on select "days seasons arrangement periods" at bounding box center [640, 199] width 85 height 18
select select "periods"
click at [598, 190] on select "days seasons arrangement periods" at bounding box center [640, 199] width 85 height 18
click at [689, 218] on select "issue point cause need" at bounding box center [667, 222] width 75 height 18
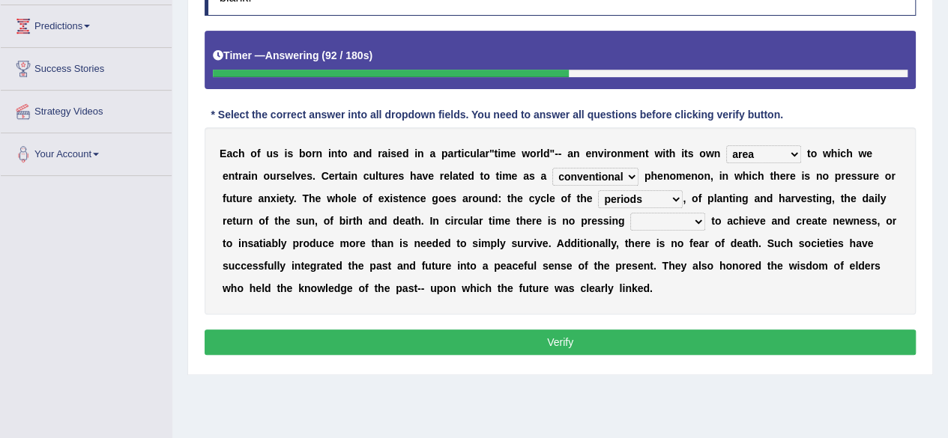
select select "point"
click at [630, 213] on select "issue point cause need" at bounding box center [667, 222] width 75 height 18
click at [592, 176] on select "cyclical conventional recycling cylindrical" at bounding box center [595, 177] width 86 height 18
select select "recycling"
click at [552, 168] on select "cyclical conventional recycling cylindrical" at bounding box center [595, 177] width 86 height 18
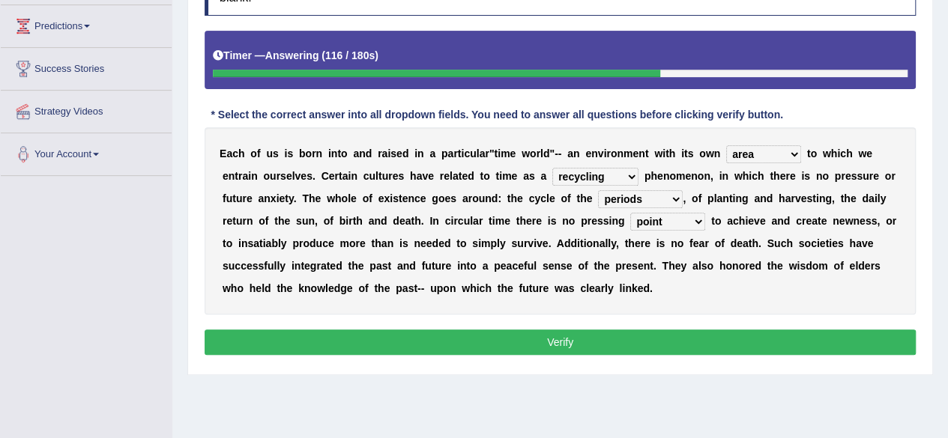
click at [620, 335] on button "Verify" at bounding box center [560, 342] width 711 height 25
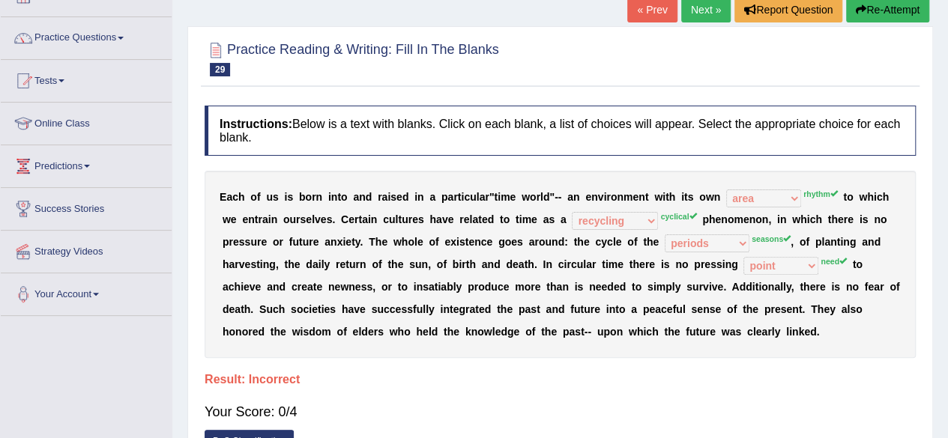
scroll to position [70, 0]
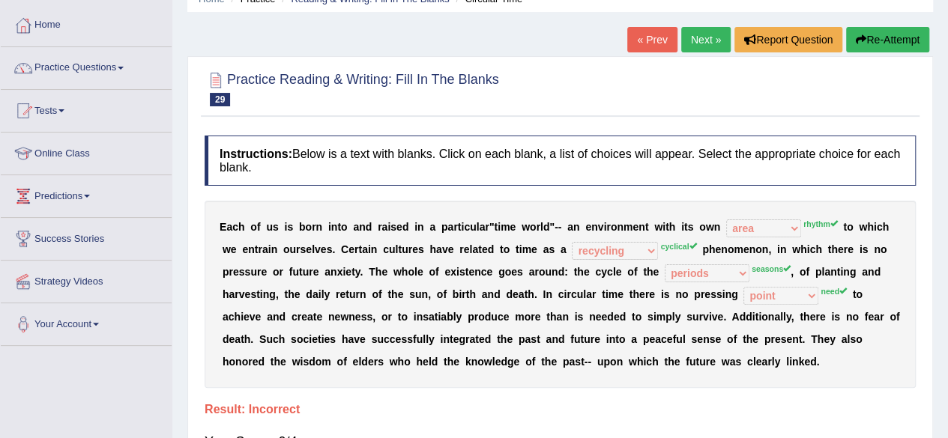
click at [711, 38] on link "Next »" at bounding box center [705, 39] width 49 height 25
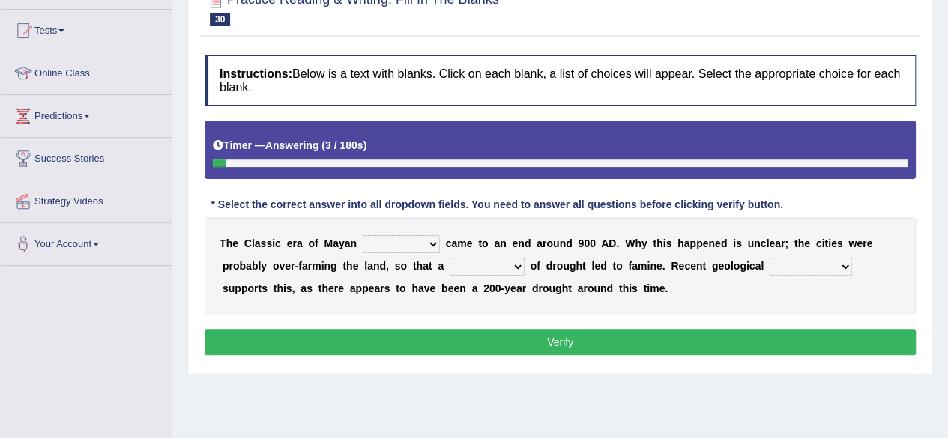
scroll to position [180, 0]
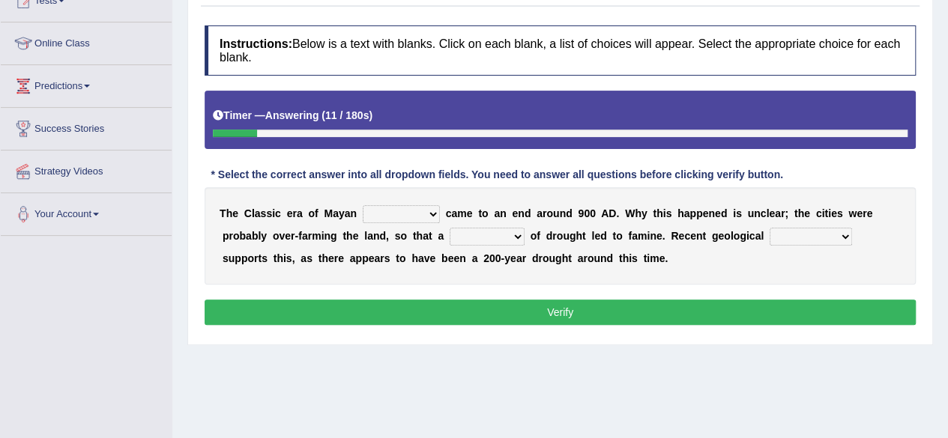
click at [397, 213] on select "community society civilization class" at bounding box center [401, 214] width 77 height 18
select select "community"
click at [363, 205] on select "community society civilization class" at bounding box center [401, 214] width 77 height 18
click at [415, 210] on select "community society civilization class" at bounding box center [401, 214] width 77 height 18
click at [422, 214] on select "community society civilization class" at bounding box center [401, 214] width 77 height 18
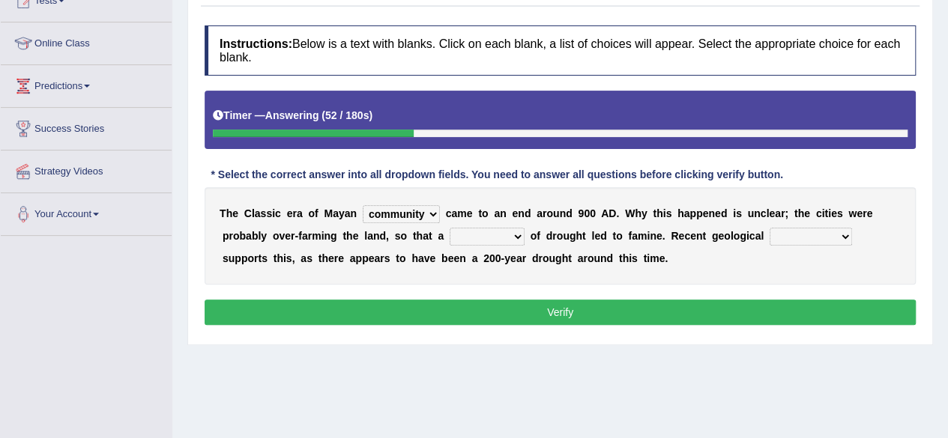
click at [504, 236] on select "time period range phase" at bounding box center [487, 237] width 75 height 18
select select "time"
click at [450, 228] on select "time period range phase" at bounding box center [487, 237] width 75 height 18
click at [804, 235] on select "research test examination exploitation" at bounding box center [811, 237] width 82 height 18
click at [770, 228] on select "research test examination exploitation" at bounding box center [811, 237] width 82 height 18
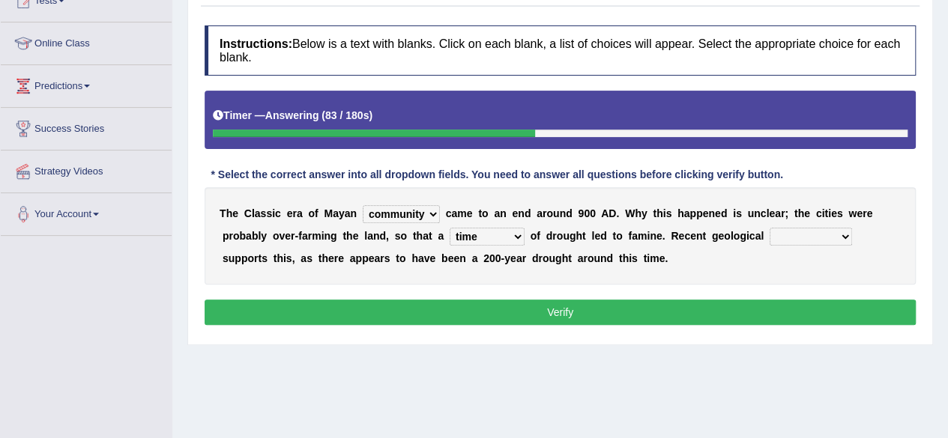
click at [799, 233] on select "research test examination exploitation" at bounding box center [811, 237] width 82 height 18
select select "research"
click at [770, 228] on select "research test examination exploitation" at bounding box center [811, 237] width 82 height 18
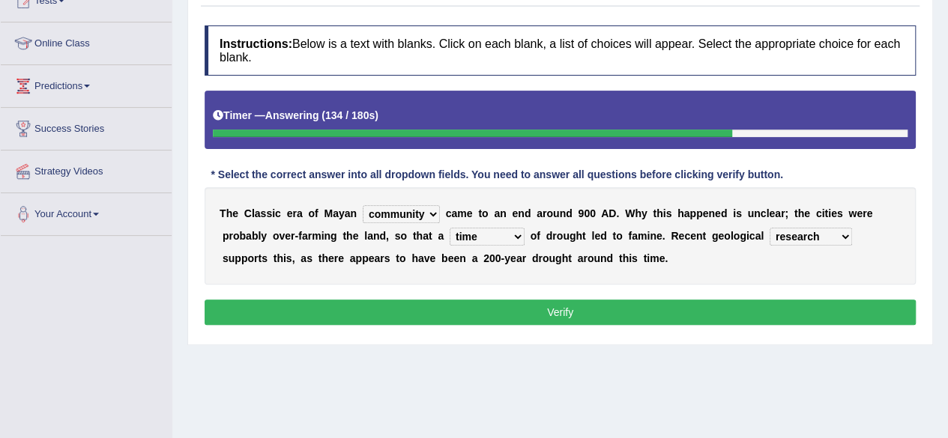
click at [512, 240] on select "time period range phase" at bounding box center [487, 237] width 75 height 18
select select "period"
click at [450, 228] on select "time period range phase" at bounding box center [487, 237] width 75 height 18
click at [537, 318] on button "Verify" at bounding box center [560, 312] width 711 height 25
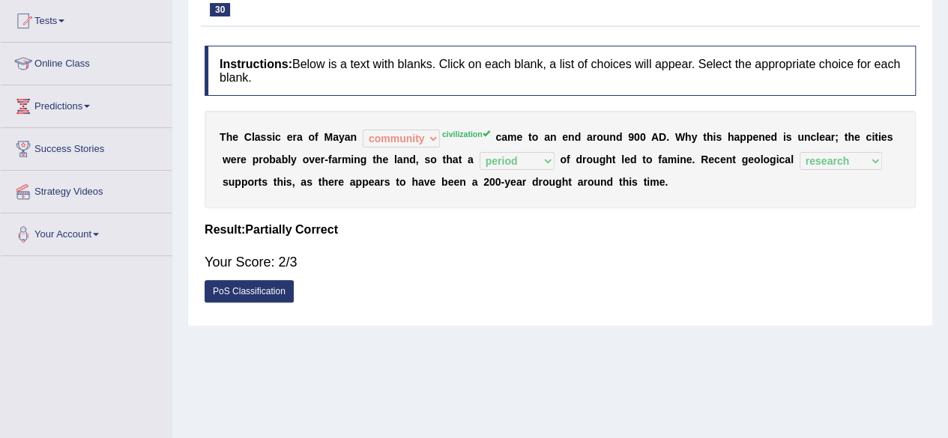
scroll to position [90, 0]
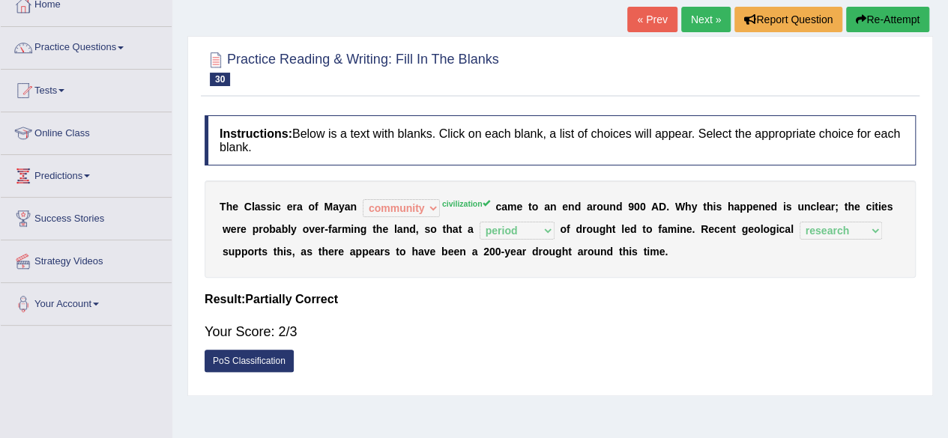
click at [700, 13] on link "Next »" at bounding box center [705, 19] width 49 height 25
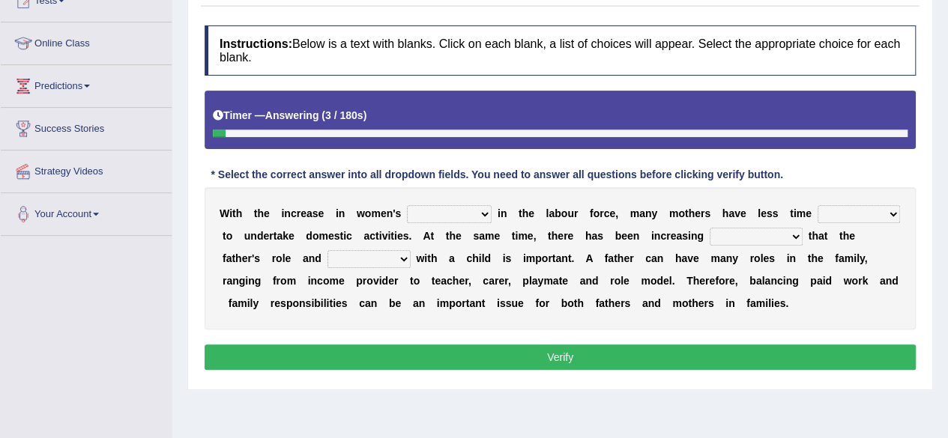
scroll to position [210, 0]
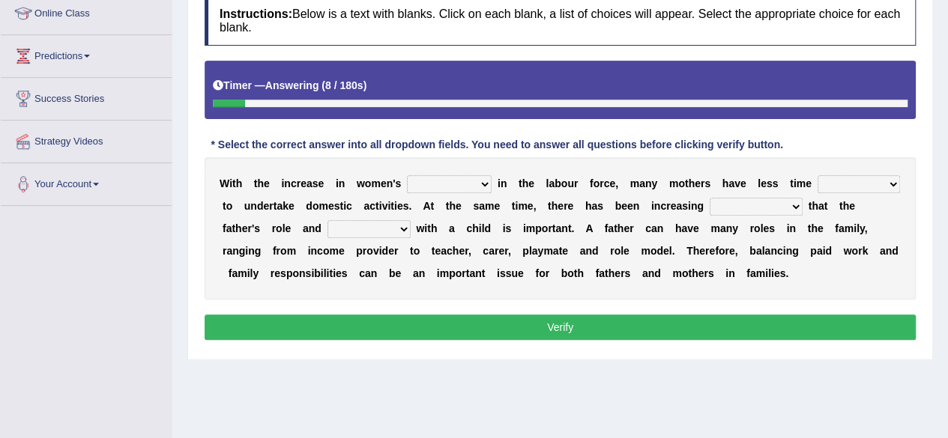
click at [472, 178] on select "attendance substitution participation definition" at bounding box center [449, 184] width 85 height 18
select select "participation"
click at [407, 175] on select "attendance substitution participation definition" at bounding box center [449, 184] width 85 height 18
click at [857, 183] on select "available related consumable useful" at bounding box center [859, 184] width 82 height 18
select select "available"
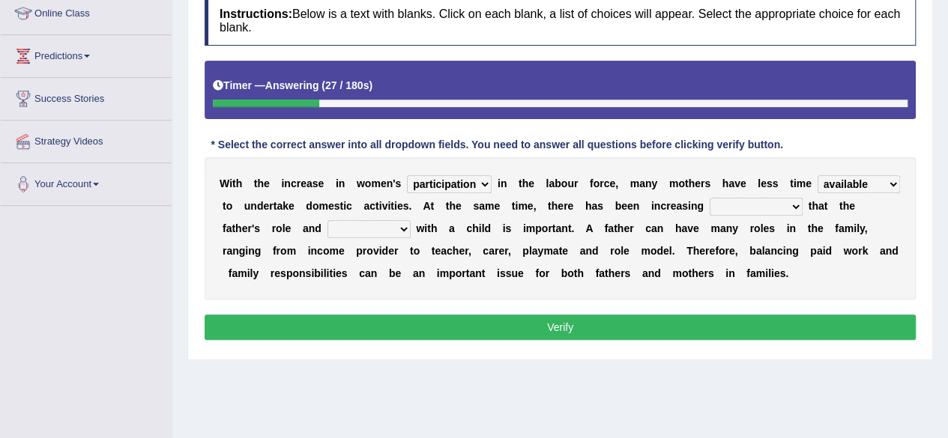
click at [818, 175] on select "available related consumable useful" at bounding box center [859, 184] width 82 height 18
click at [850, 184] on select "available related consumable useful" at bounding box center [859, 184] width 82 height 18
click at [770, 209] on select "recognition discrimination resolution recreation" at bounding box center [756, 207] width 93 height 18
select select "discrimination"
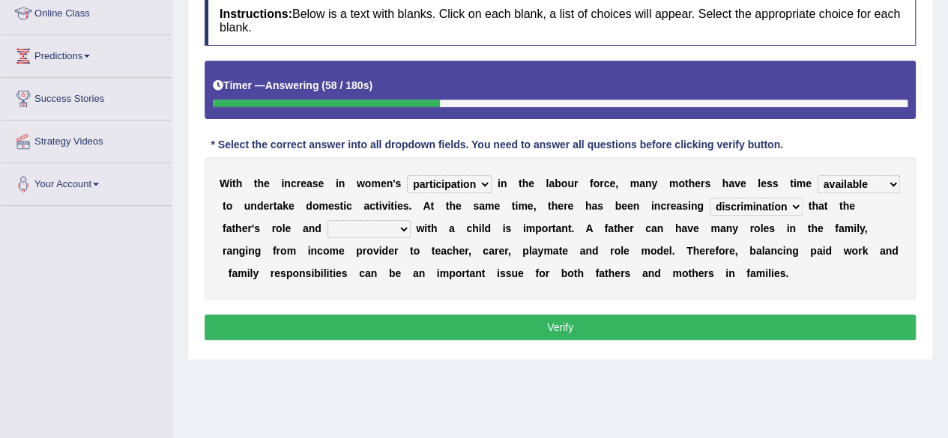
click at [710, 198] on select "recognition discrimination resolution recreation" at bounding box center [756, 207] width 93 height 18
click at [376, 229] on select "scholarship realtionship worship employment" at bounding box center [368, 229] width 83 height 18
select select "realtionship"
click at [327, 220] on select "scholarship realtionship worship employment" at bounding box center [368, 229] width 83 height 18
click at [402, 220] on select "scholarship realtionship worship employment" at bounding box center [368, 229] width 83 height 18
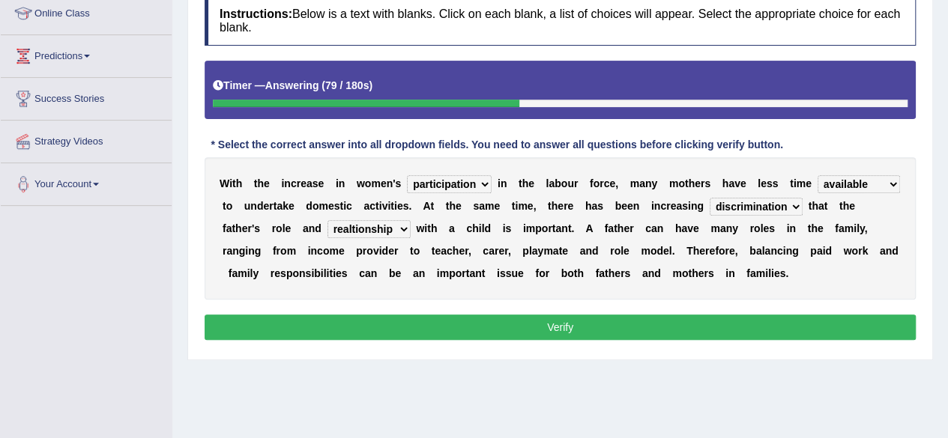
click at [402, 220] on select "scholarship realtionship worship employment" at bounding box center [368, 229] width 83 height 18
click at [817, 321] on button "Verify" at bounding box center [560, 327] width 711 height 25
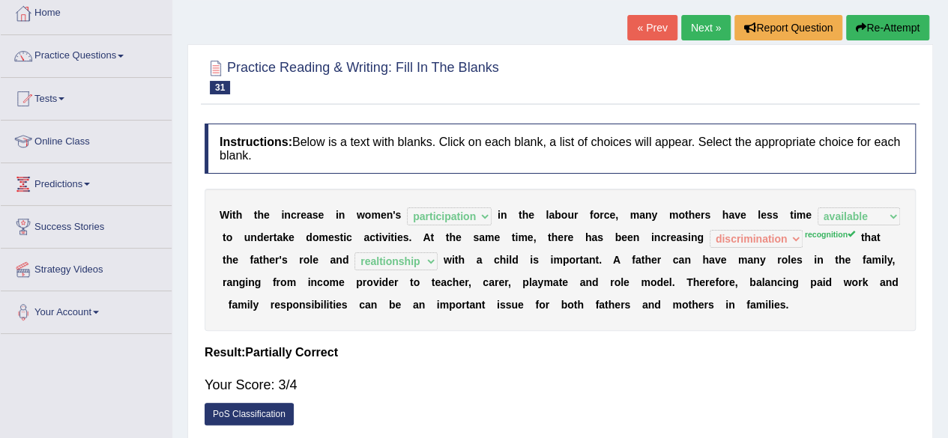
scroll to position [60, 0]
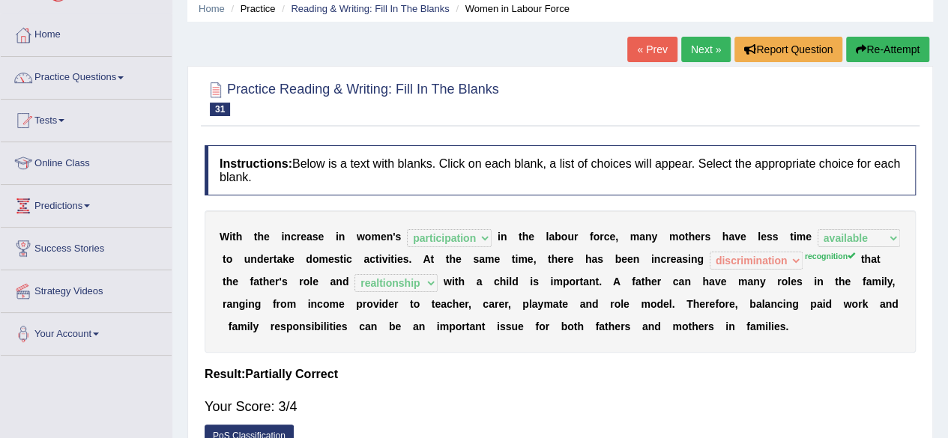
click at [705, 43] on link "Next »" at bounding box center [705, 49] width 49 height 25
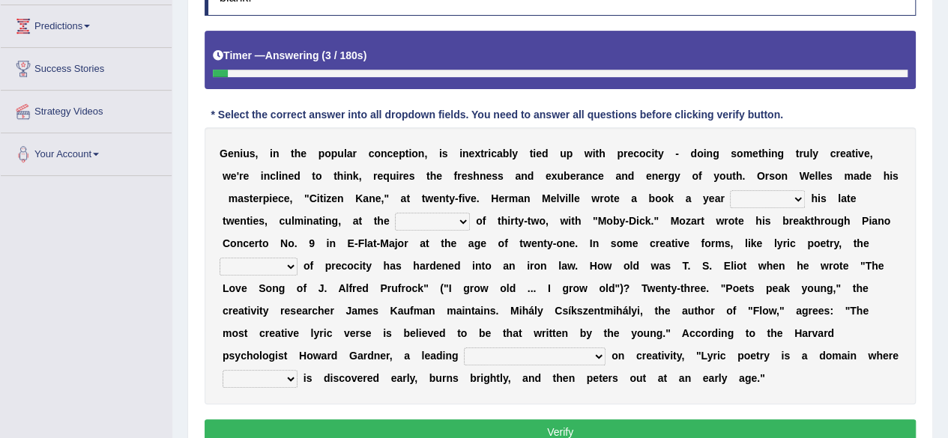
scroll to position [250, 0]
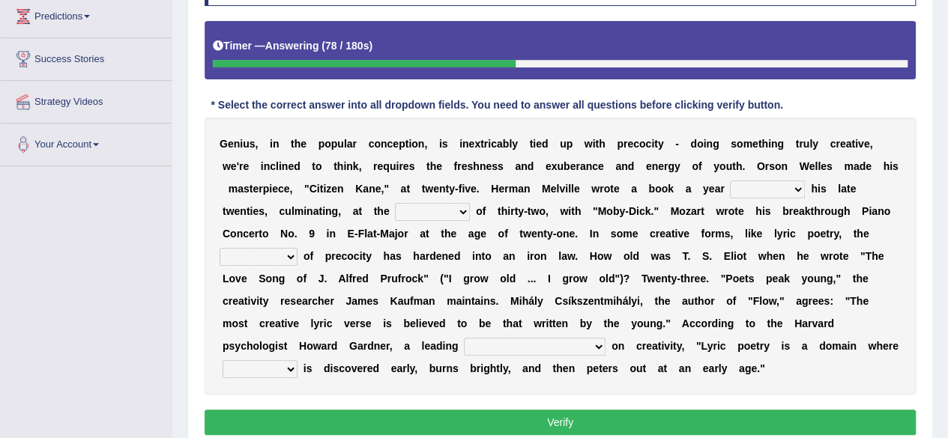
click at [789, 187] on select "on without through over" at bounding box center [767, 190] width 75 height 18
select select "on"
click at [730, 181] on select "on without through over" at bounding box center [767, 190] width 75 height 18
click at [462, 212] on select "proportion rate age cost" at bounding box center [432, 212] width 75 height 18
select select "age"
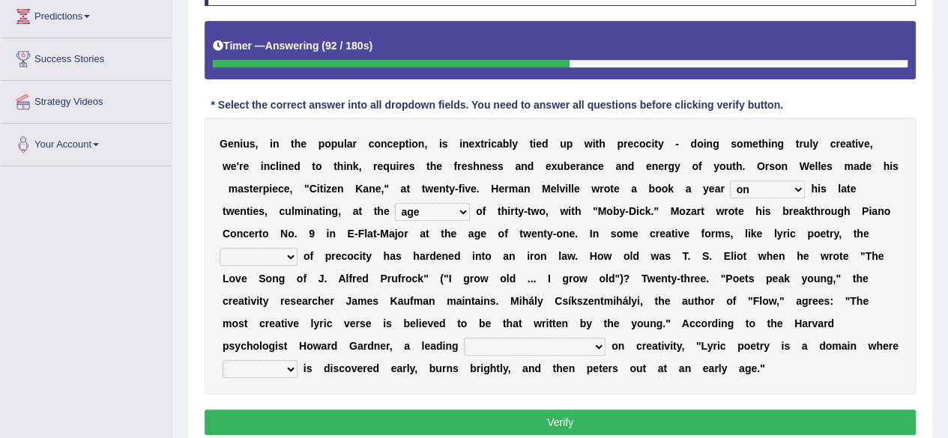
click at [395, 203] on select "proportion rate age cost" at bounding box center [432, 212] width 75 height 18
click at [282, 248] on select "junction importance structure inferiority" at bounding box center [259, 257] width 78 height 18
select select "structure"
click at [220, 248] on select "junction importance structure inferiority" at bounding box center [259, 257] width 78 height 18
click at [532, 348] on select "master supremacy authority [DEMOGRAPHIC_DATA]" at bounding box center [535, 347] width 142 height 18
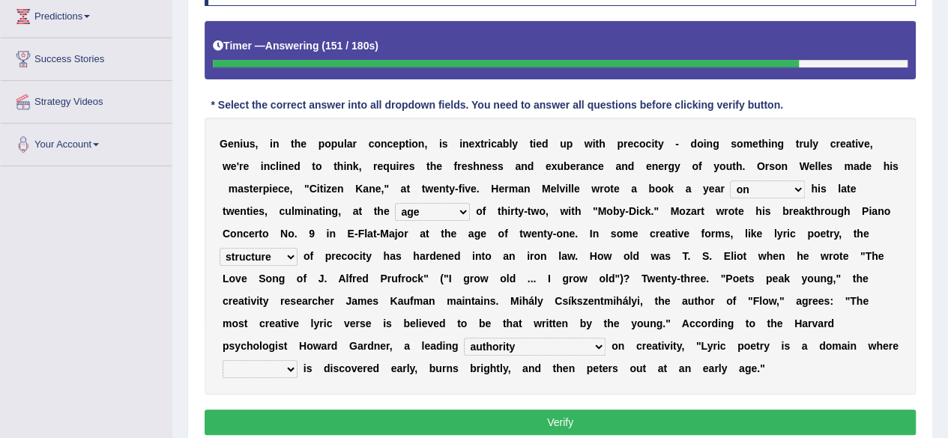
click at [464, 338] on select "master supremacy authority [DEMOGRAPHIC_DATA]" at bounding box center [535, 347] width 142 height 18
click at [525, 343] on select "master supremacy authority [DEMOGRAPHIC_DATA]" at bounding box center [535, 347] width 142 height 18
select select "master"
click at [464, 338] on select "master supremacy authority [DEMOGRAPHIC_DATA]" at bounding box center [535, 347] width 142 height 18
click at [285, 367] on select "fire derk offender talent" at bounding box center [260, 369] width 75 height 18
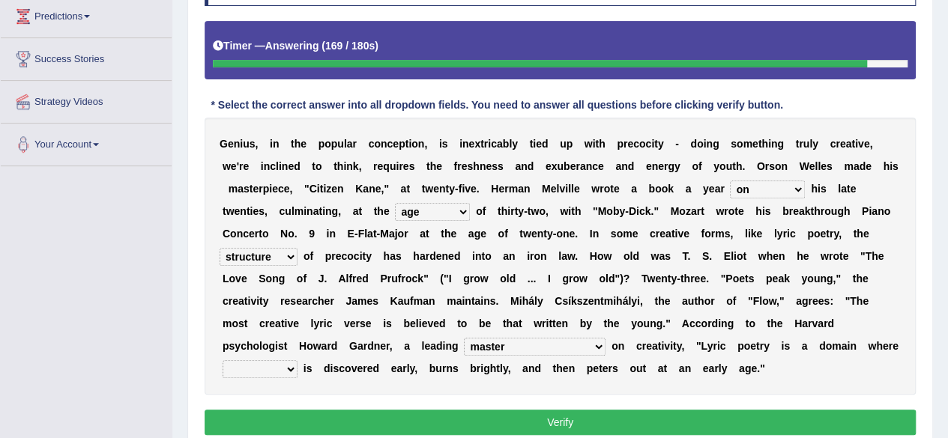
select select "talent"
click at [223, 360] on select "fire derk offender talent" at bounding box center [260, 369] width 75 height 18
click at [518, 416] on button "Verify" at bounding box center [560, 422] width 711 height 25
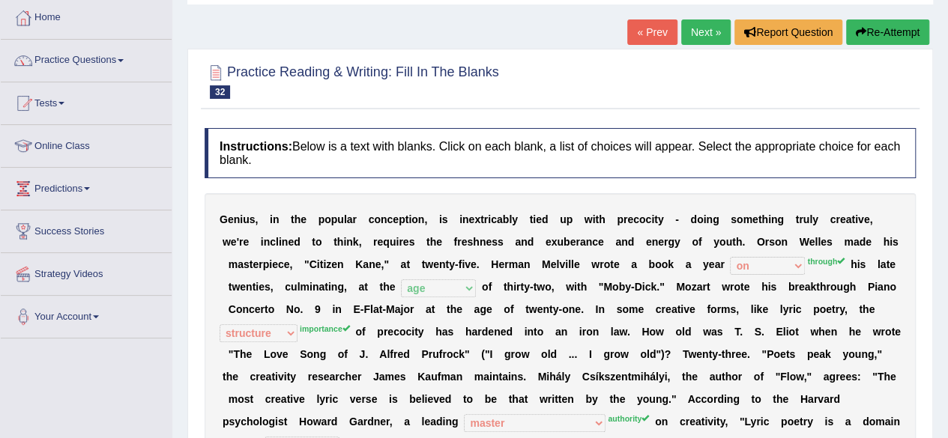
scroll to position [68, 0]
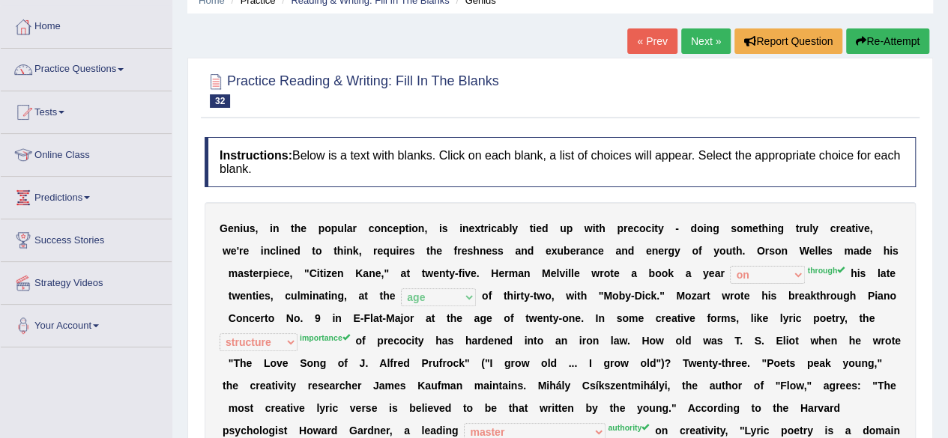
click at [712, 31] on link "Next »" at bounding box center [705, 40] width 49 height 25
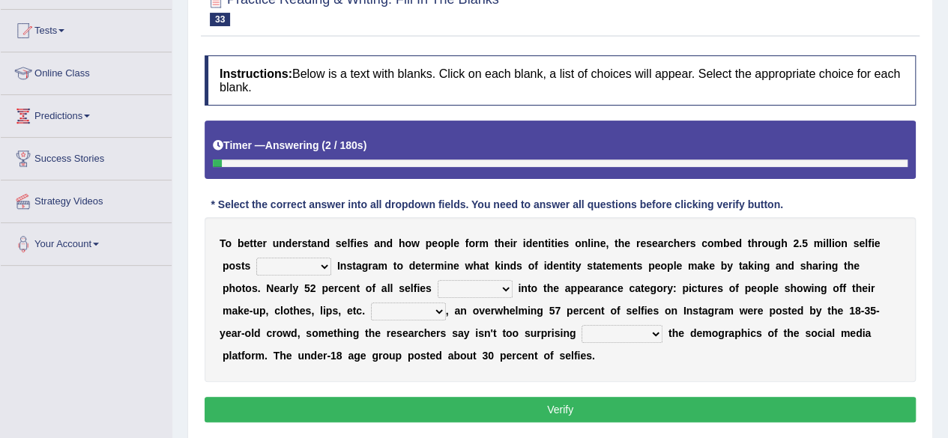
scroll to position [180, 0]
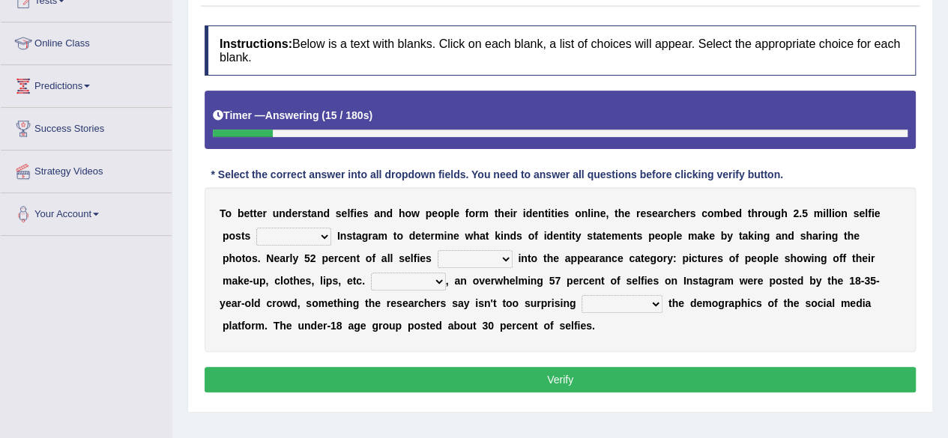
click at [302, 235] on select "of in above on" at bounding box center [293, 237] width 75 height 18
select select "of"
click at [256, 228] on select "of in above on" at bounding box center [293, 237] width 75 height 18
click at [483, 259] on select "fall fallen fell falls" at bounding box center [475, 259] width 75 height 18
select select "fall"
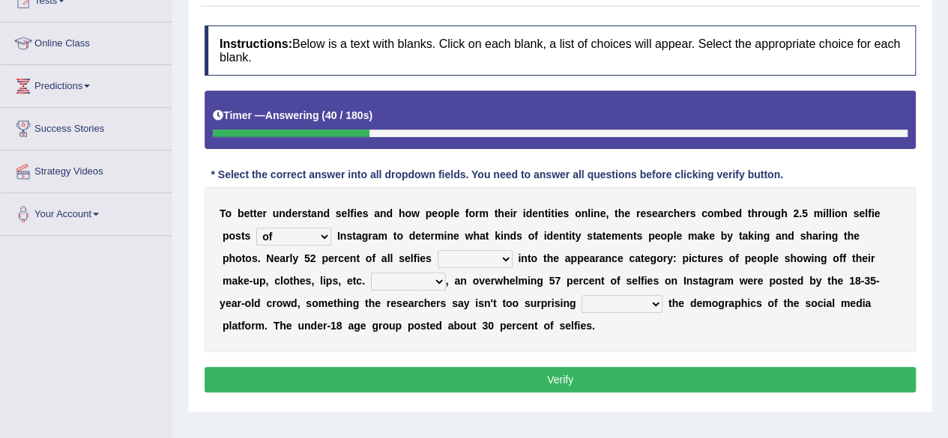
click at [438, 250] on select "fall fallen fell falls" at bounding box center [475, 259] width 75 height 18
click at [409, 278] on select "Along with Although Overall However" at bounding box center [408, 282] width 75 height 18
select select "However"
click at [371, 273] on select "Along with Although Overall However" at bounding box center [408, 282] width 75 height 18
click at [646, 305] on select "consider considered considering to consider" at bounding box center [622, 304] width 81 height 18
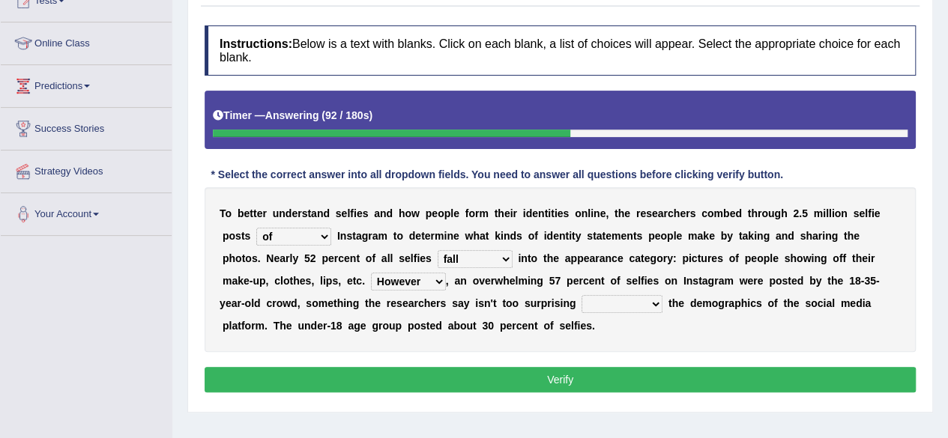
select select "considering"
click at [582, 295] on select "consider considered considering to consider" at bounding box center [622, 304] width 81 height 18
click at [622, 375] on button "Verify" at bounding box center [560, 379] width 711 height 25
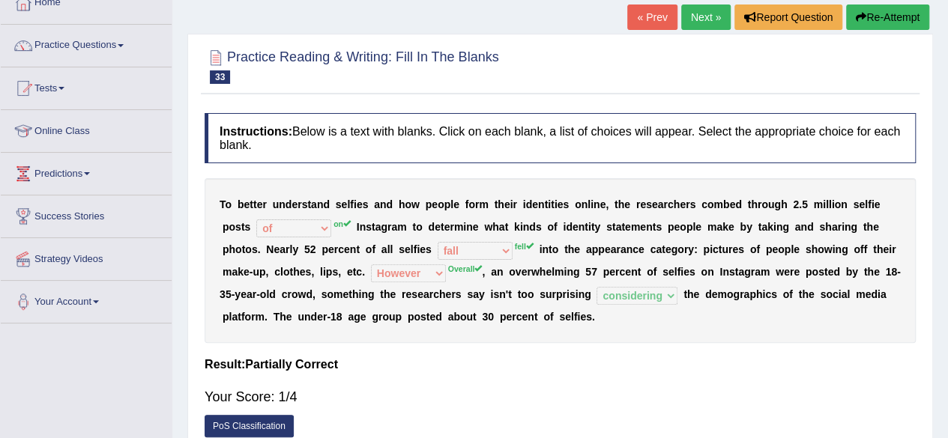
scroll to position [79, 0]
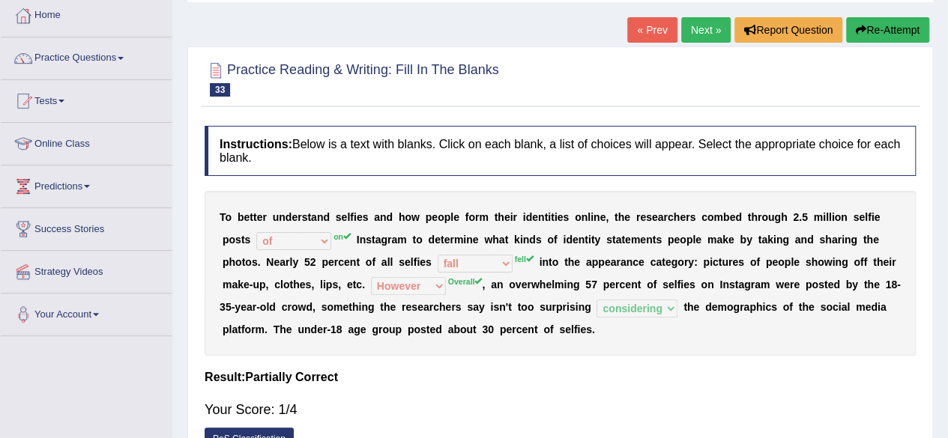
click at [692, 23] on link "Next »" at bounding box center [705, 29] width 49 height 25
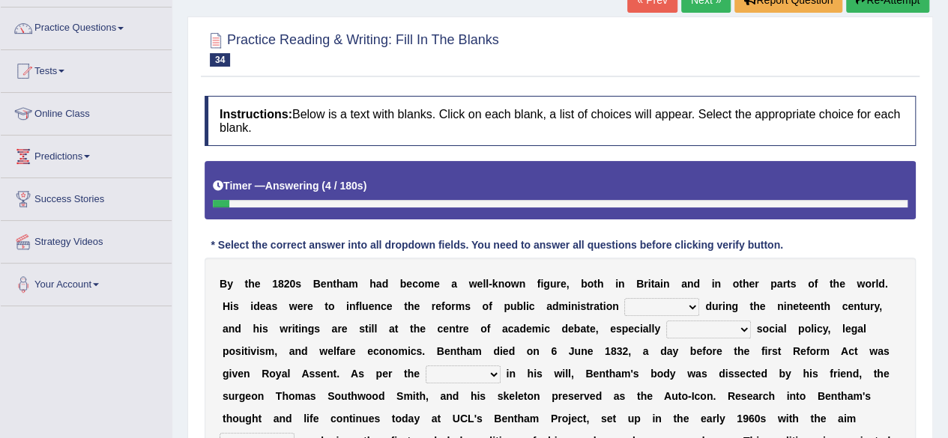
scroll to position [139, 0]
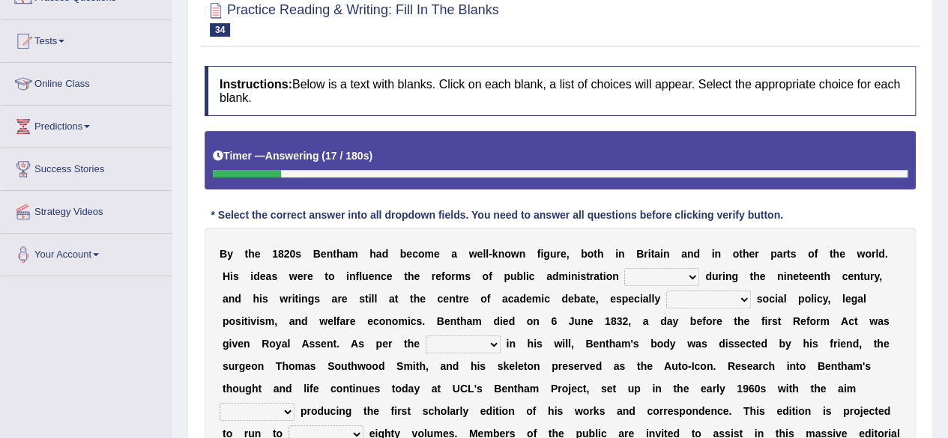
click at [946, 6] on div "Home Practice Reading & Writing: Fill In The Blanks Bentham « Prev Next » Repor…" at bounding box center [560, 235] width 776 height 749
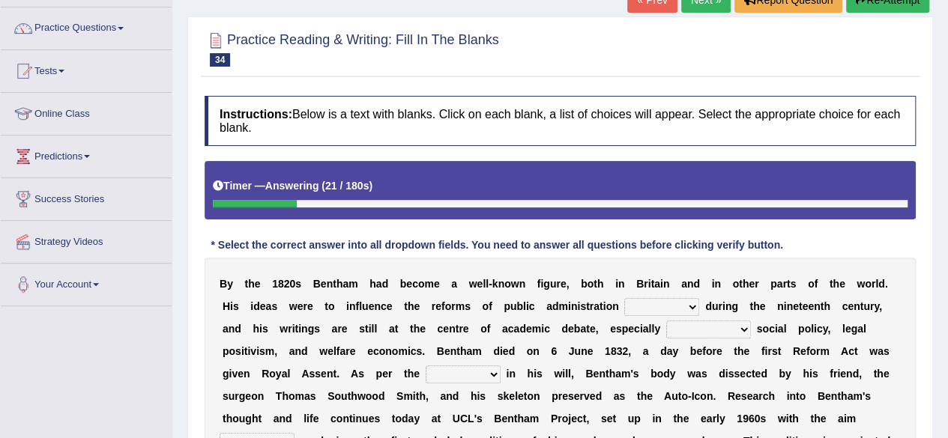
click at [650, 5] on link "« Prev" at bounding box center [651, -1] width 49 height 25
